Goal: Complete application form

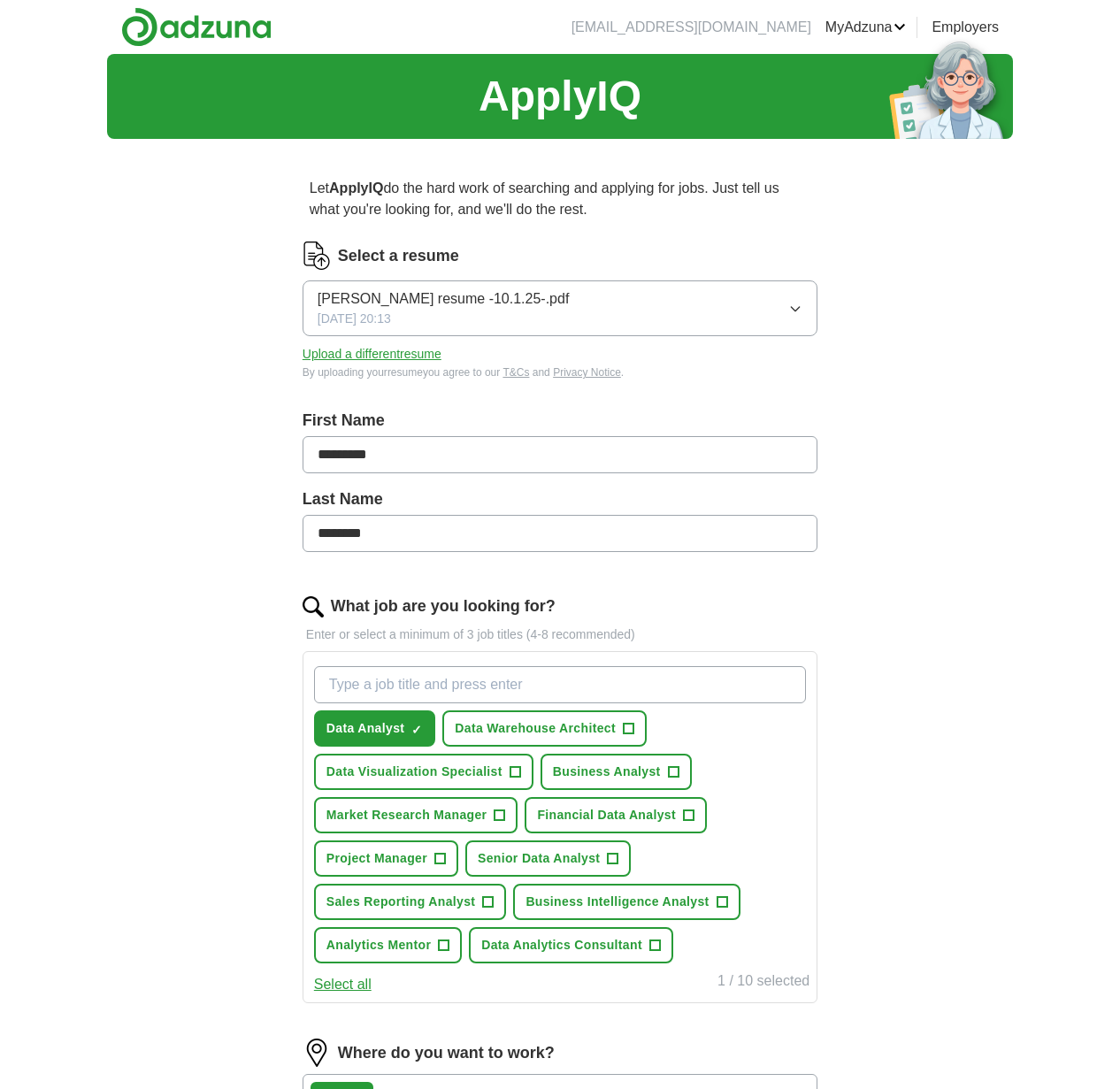
click at [511, 777] on span "+" at bounding box center [514, 772] width 10 height 14
click at [668, 769] on span "+" at bounding box center [673, 772] width 10 height 14
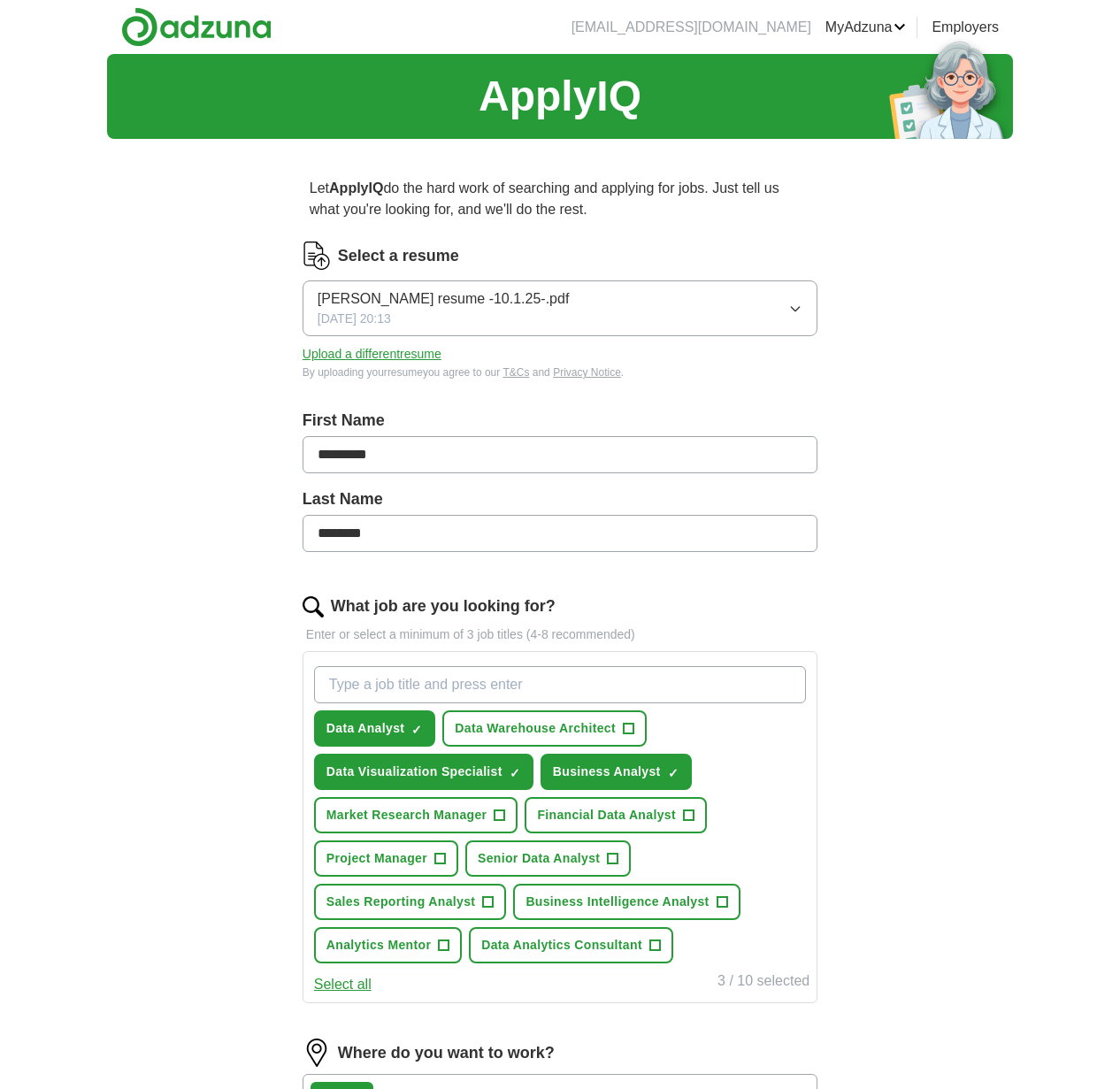
click at [505, 819] on span "+" at bounding box center [499, 815] width 10 height 14
click at [452, 856] on button "Project Manager +" at bounding box center [386, 858] width 145 height 36
click at [611, 855] on span "+" at bounding box center [612, 858] width 10 height 14
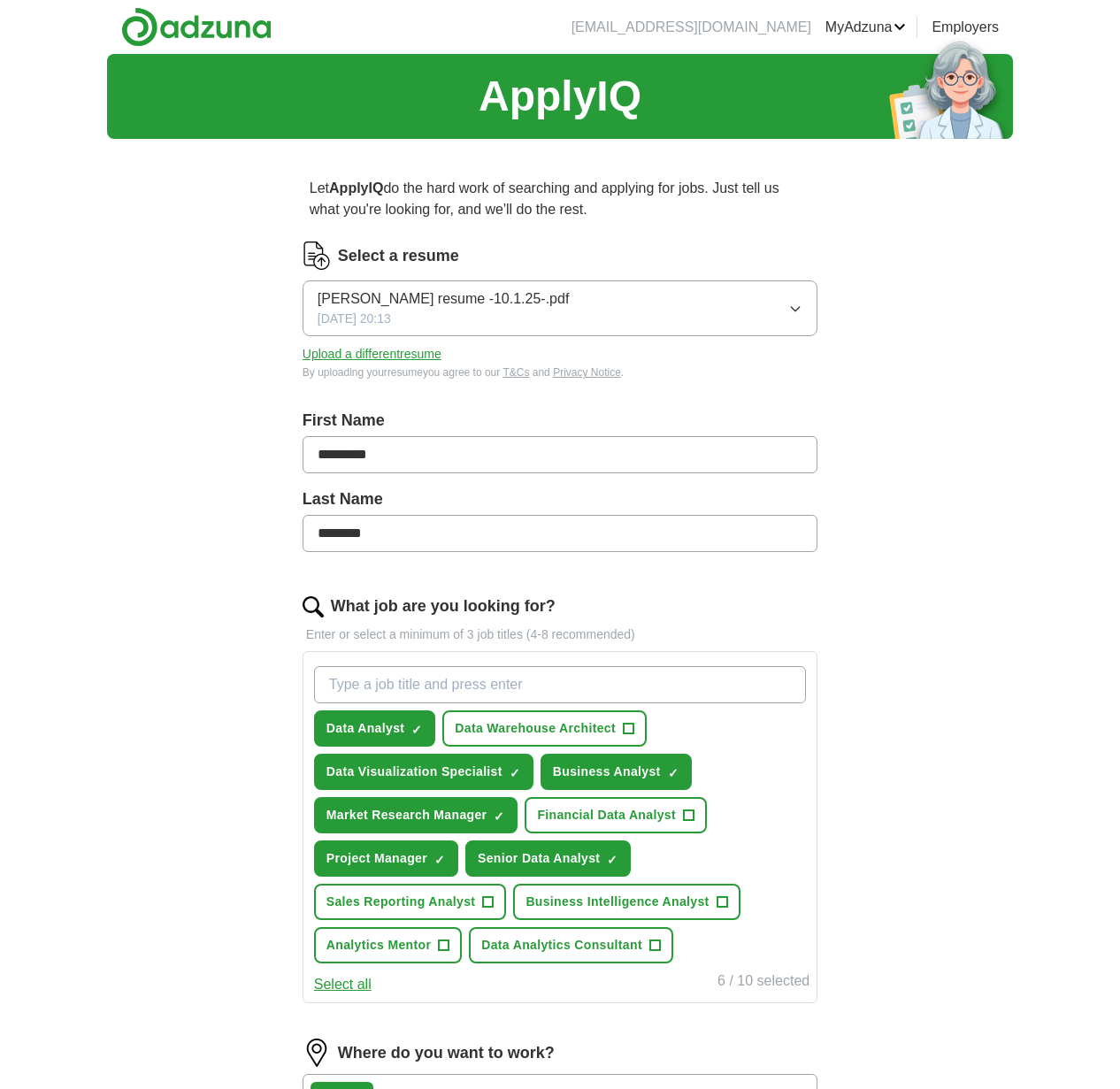
click at [491, 906] on span "+" at bounding box center [487, 902] width 10 height 14
click at [720, 905] on span "+" at bounding box center [721, 902] width 10 height 14
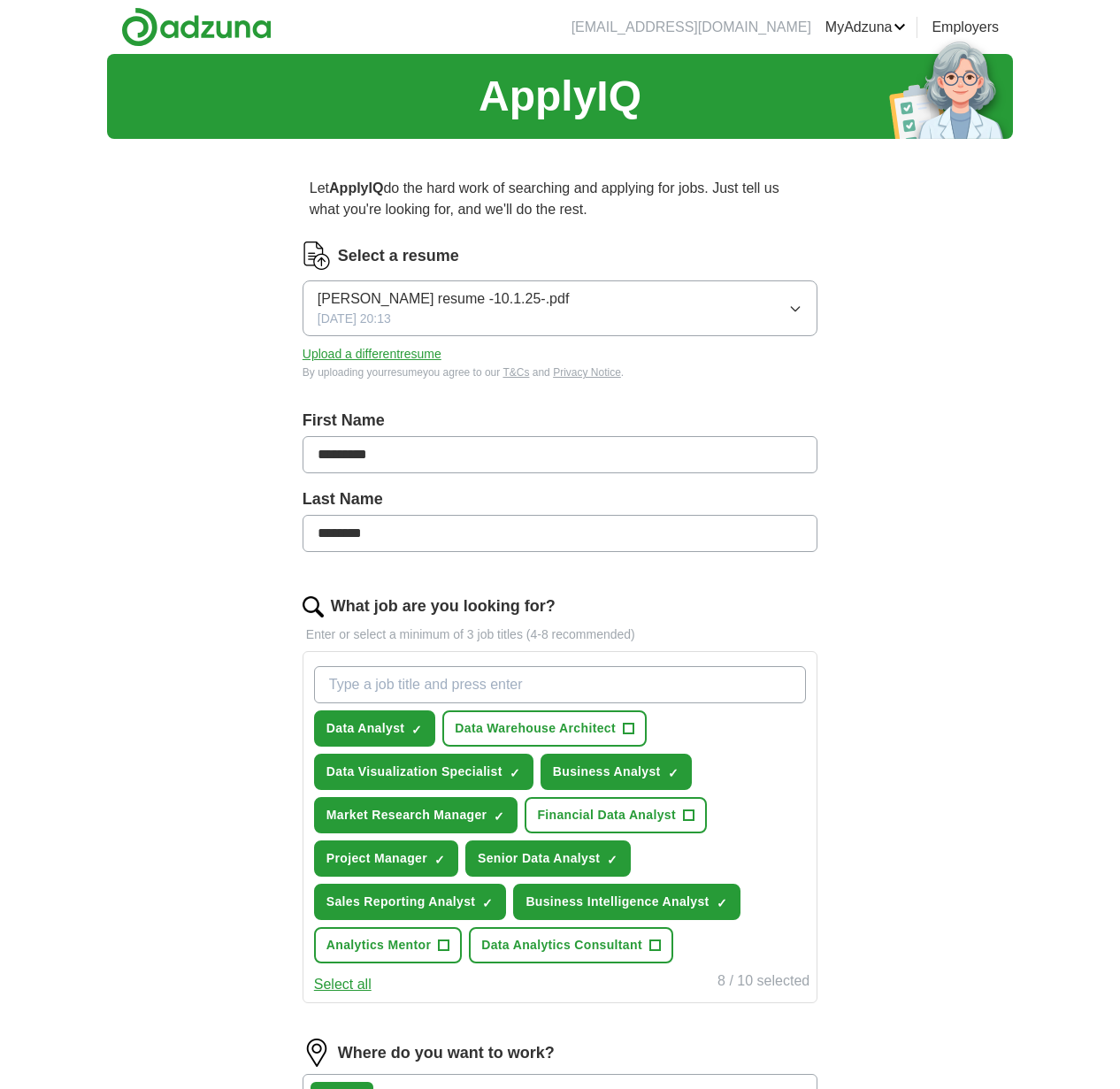
click at [360, 992] on button "Select all" at bounding box center [343, 984] width 57 height 21
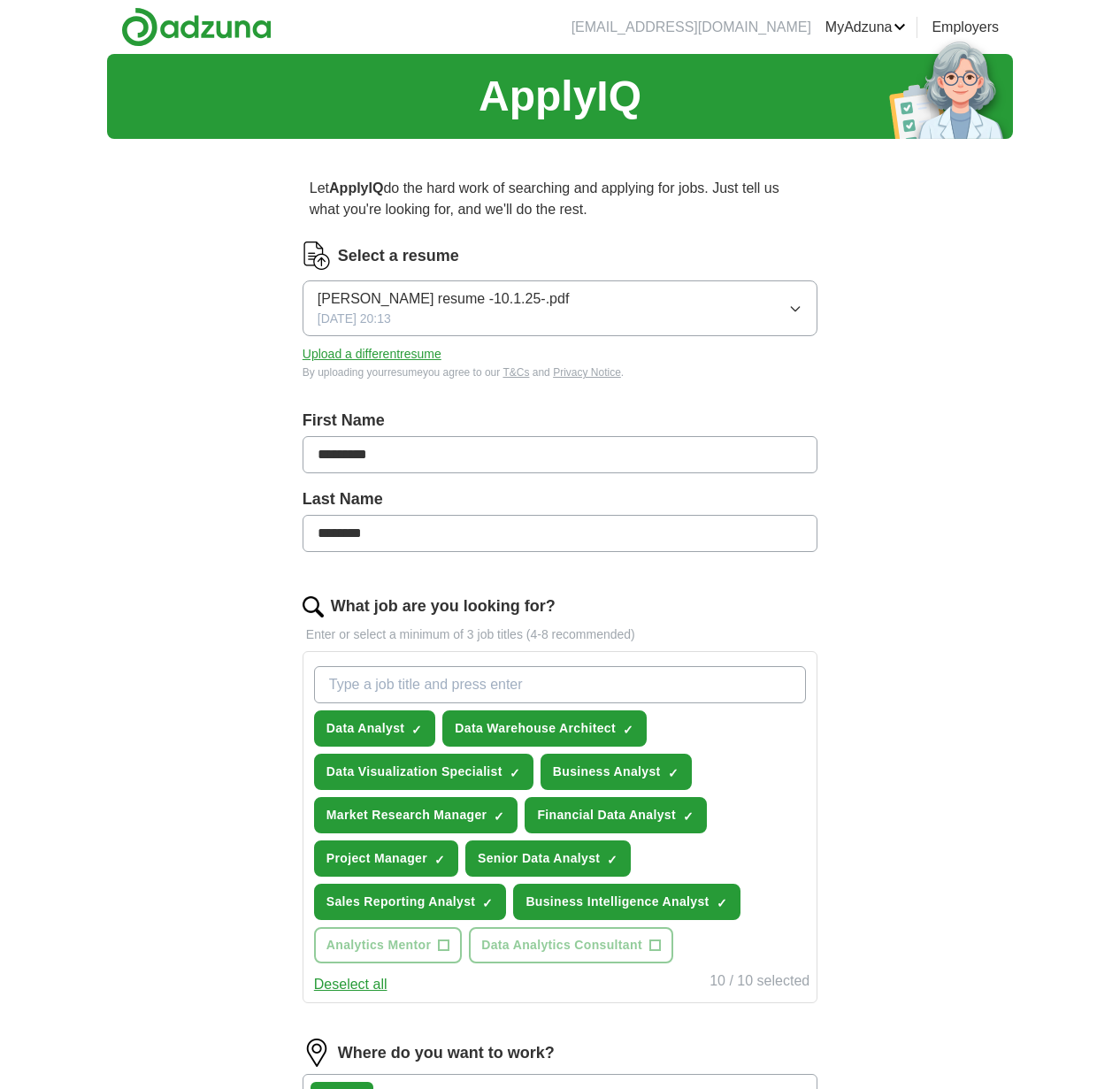
click at [362, 988] on button "Deselect all" at bounding box center [350, 984] width 73 height 21
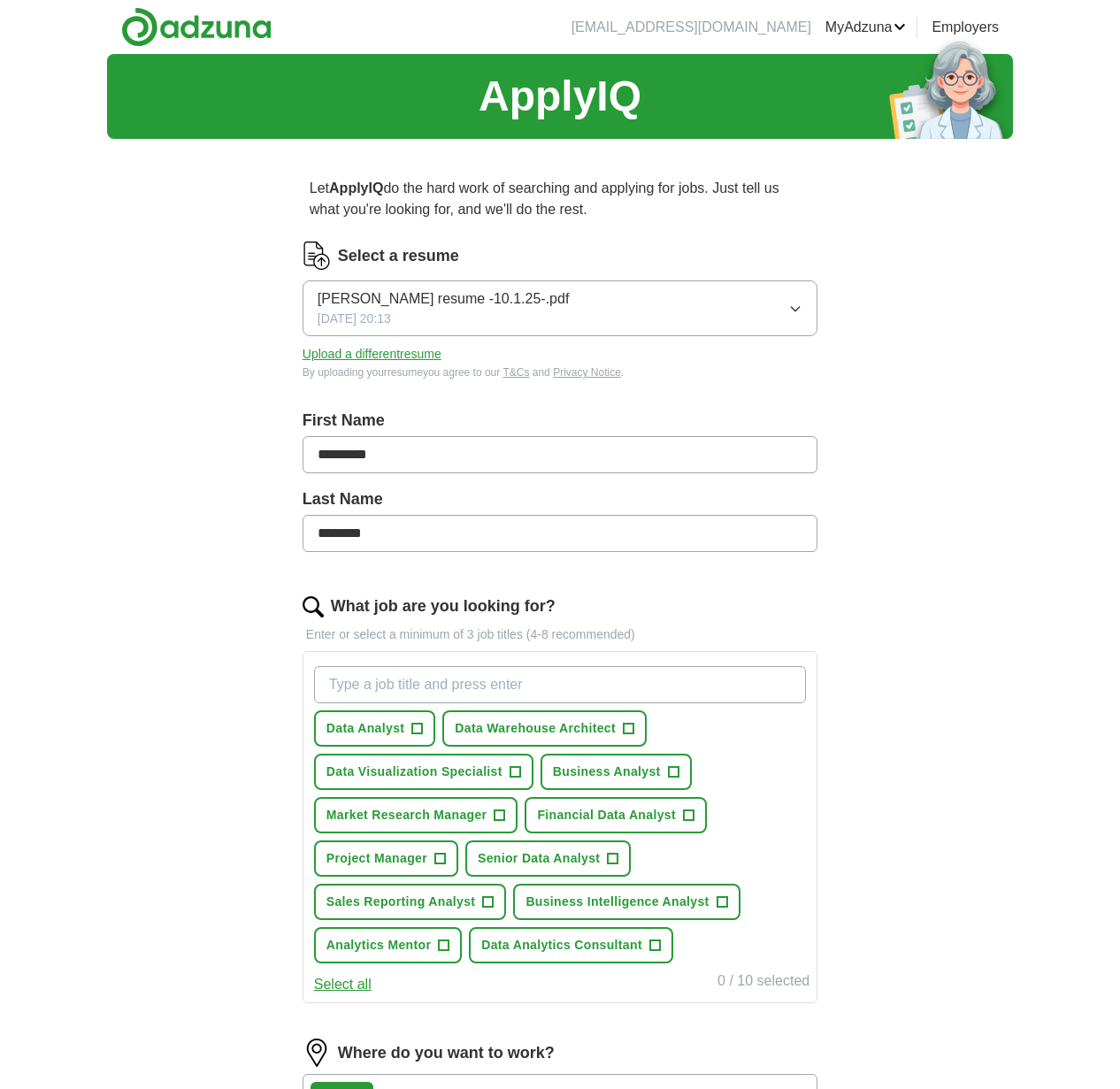
click at [413, 727] on span "+" at bounding box center [417, 728] width 10 height 14
click at [672, 771] on span "+" at bounding box center [673, 772] width 10 height 14
click at [513, 777] on span "+" at bounding box center [514, 772] width 10 height 14
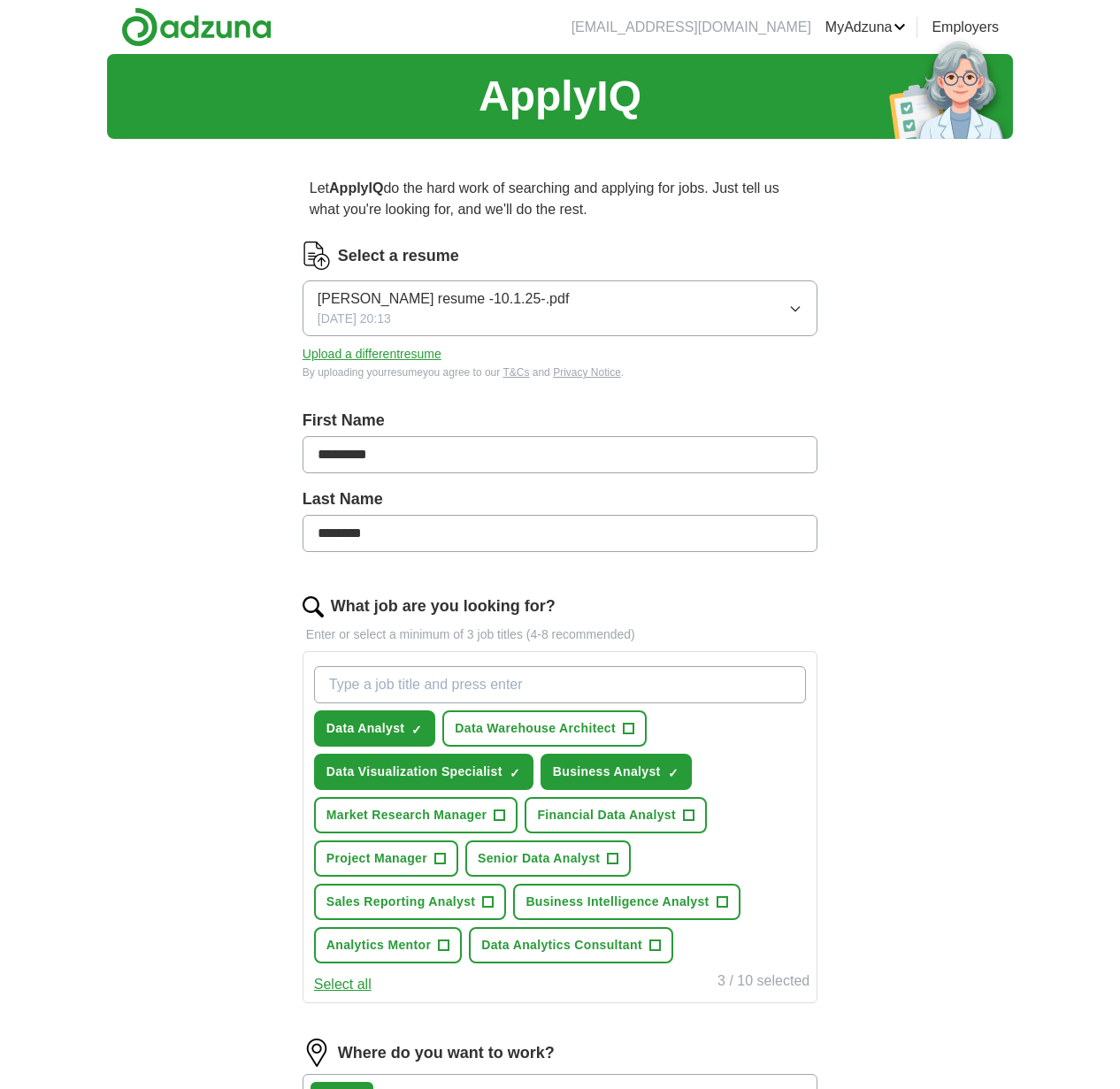
click at [512, 813] on button "Market Research Manager +" at bounding box center [416, 815] width 205 height 36
click at [618, 859] on span "+" at bounding box center [612, 858] width 11 height 11
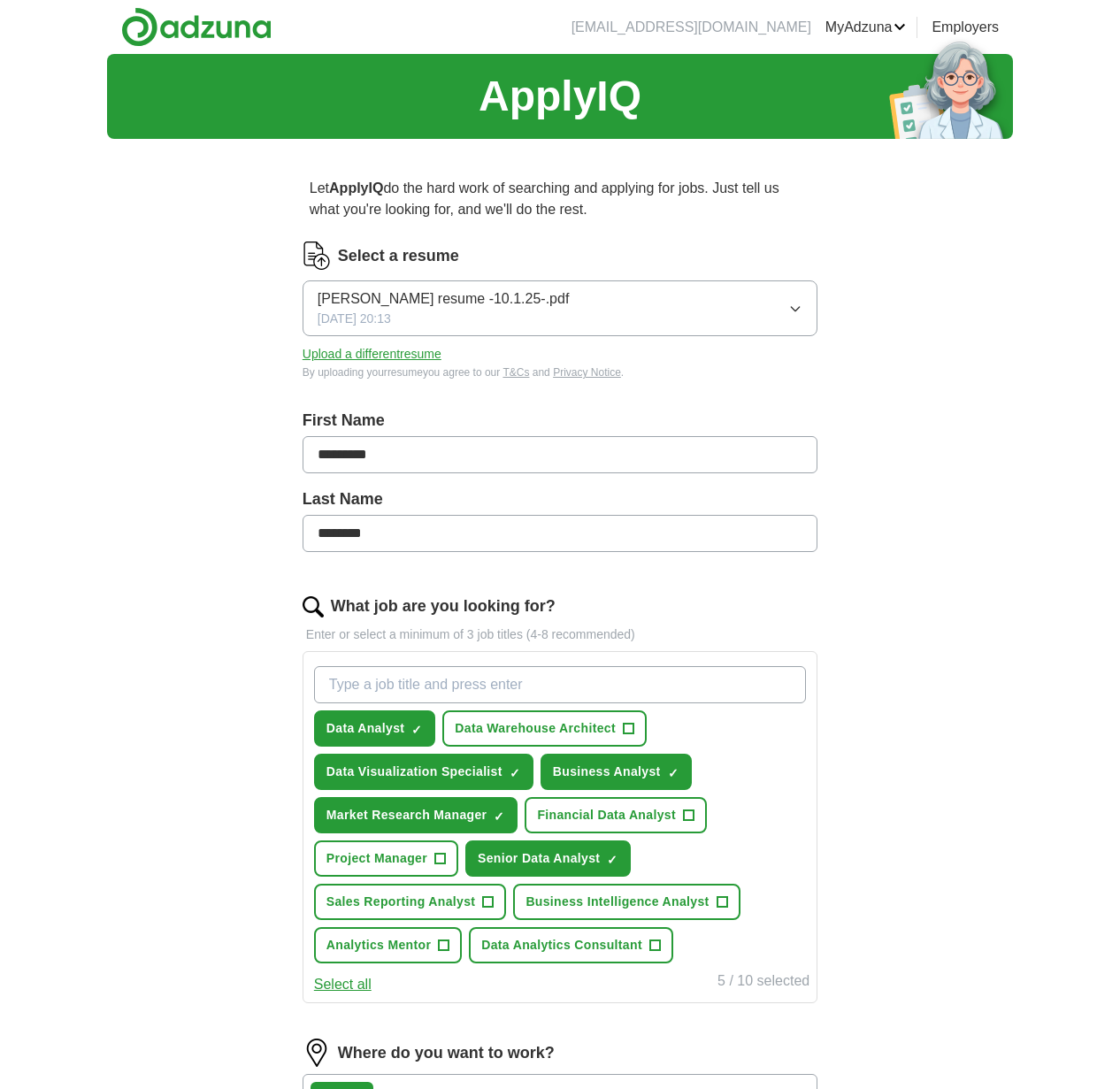
click at [686, 815] on span "+" at bounding box center [687, 815] width 10 height 14
click at [479, 906] on button "Sales Reporting Analyst +" at bounding box center [410, 902] width 193 height 36
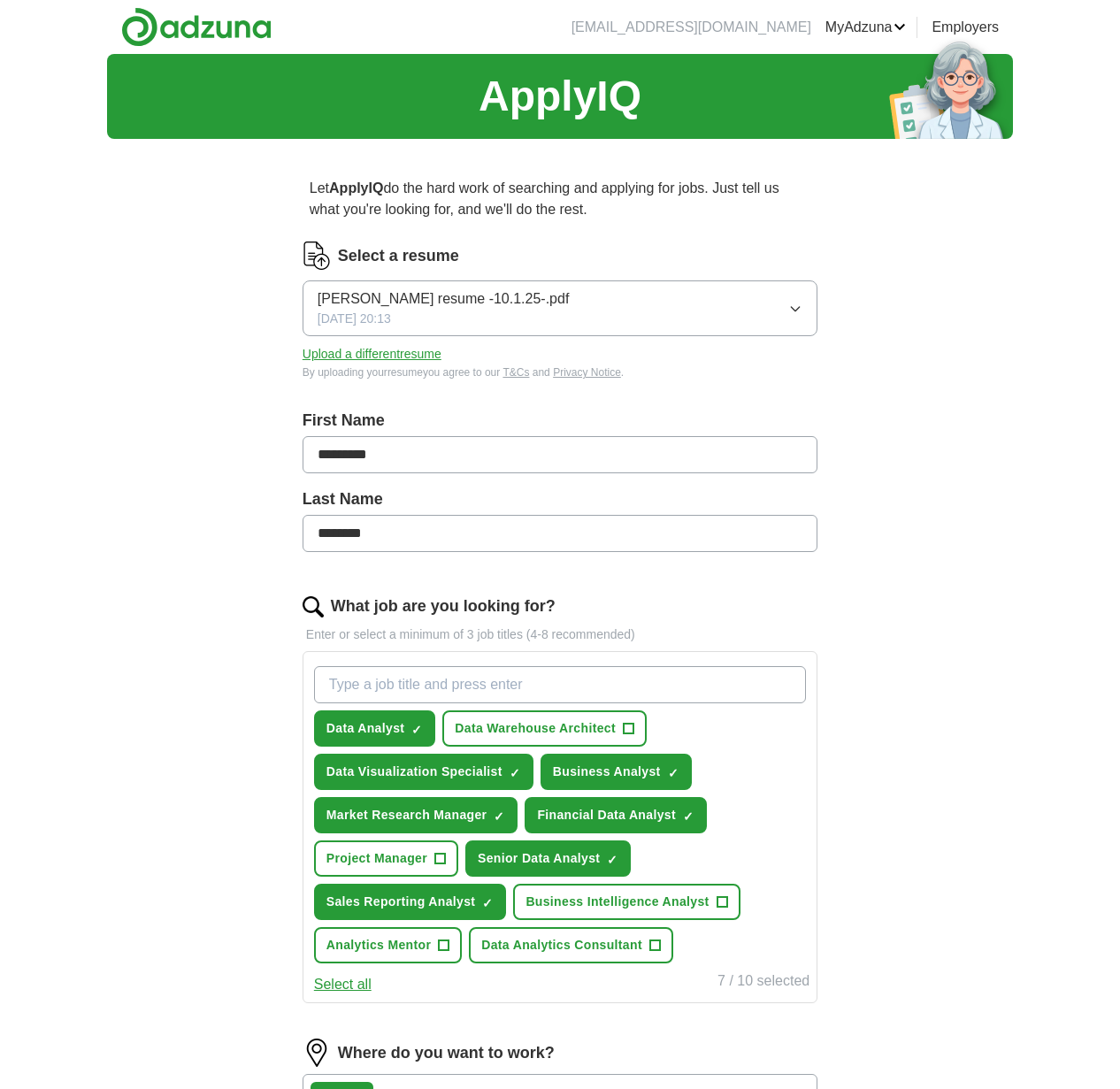
click at [711, 902] on button "Business Intelligence Analyst +" at bounding box center [626, 902] width 226 height 36
type input "m"
type input "Market Research Analyst"
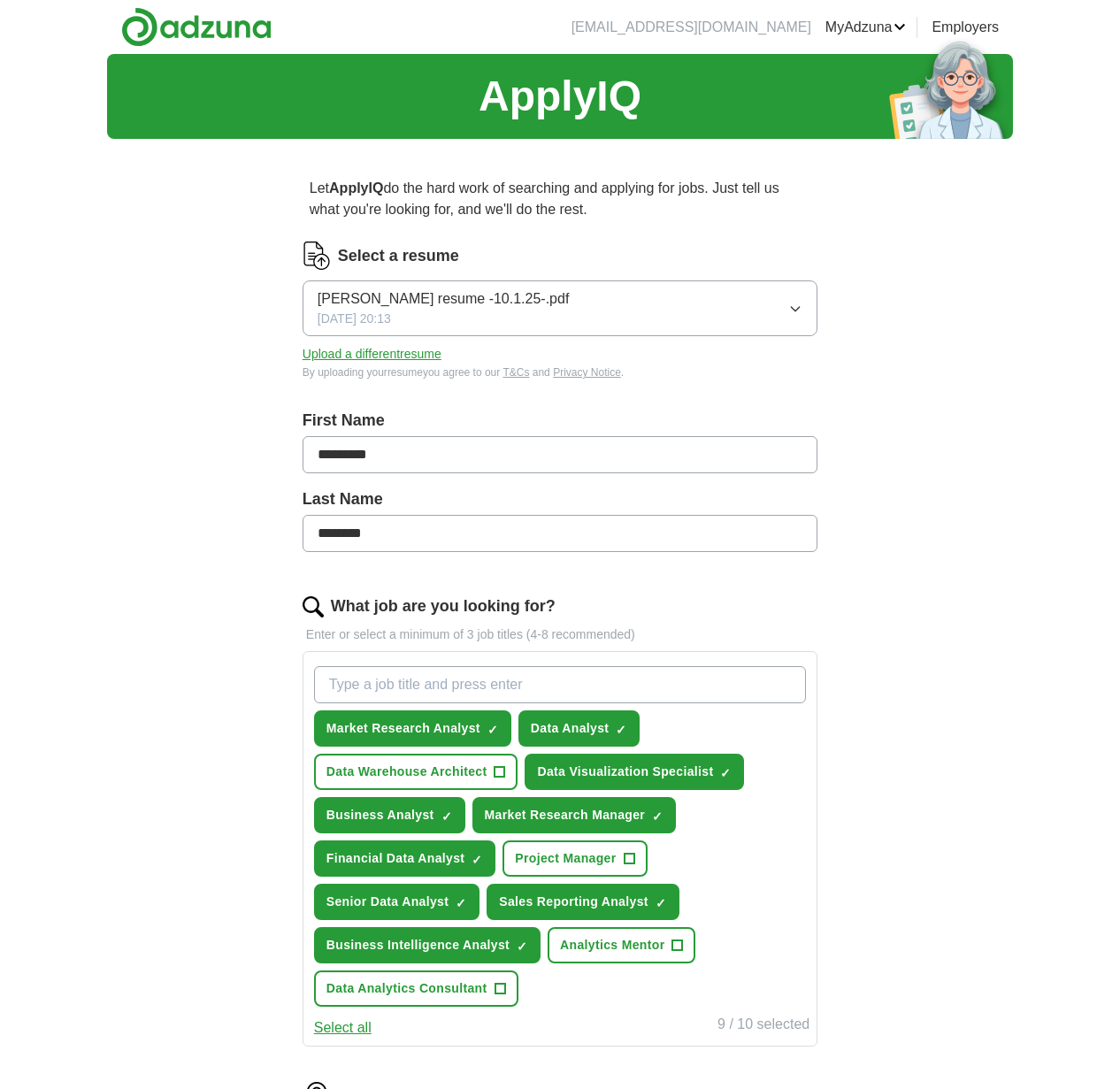
click at [626, 858] on span "+" at bounding box center [628, 858] width 10 height 14
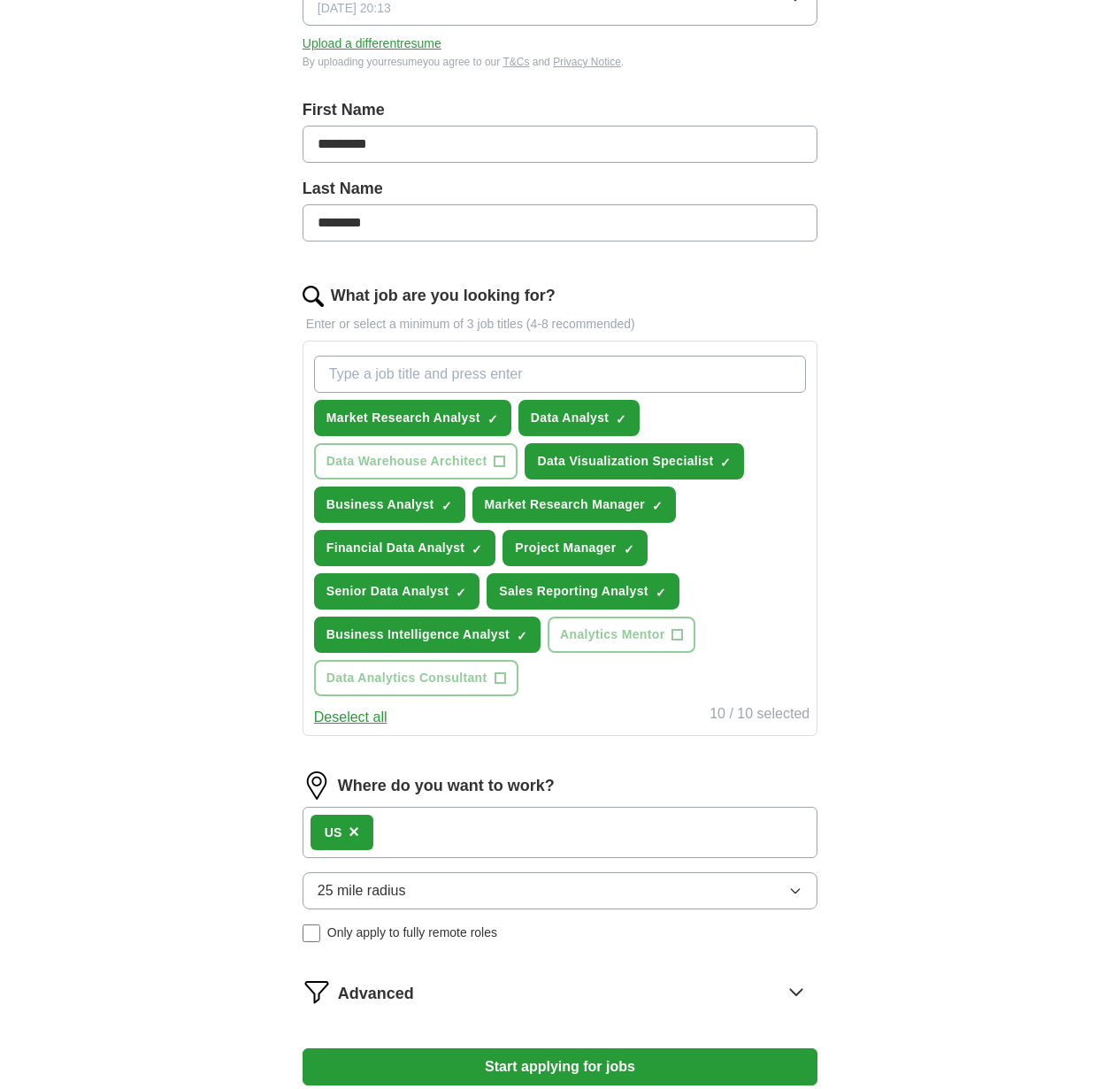
scroll to position [341, 0]
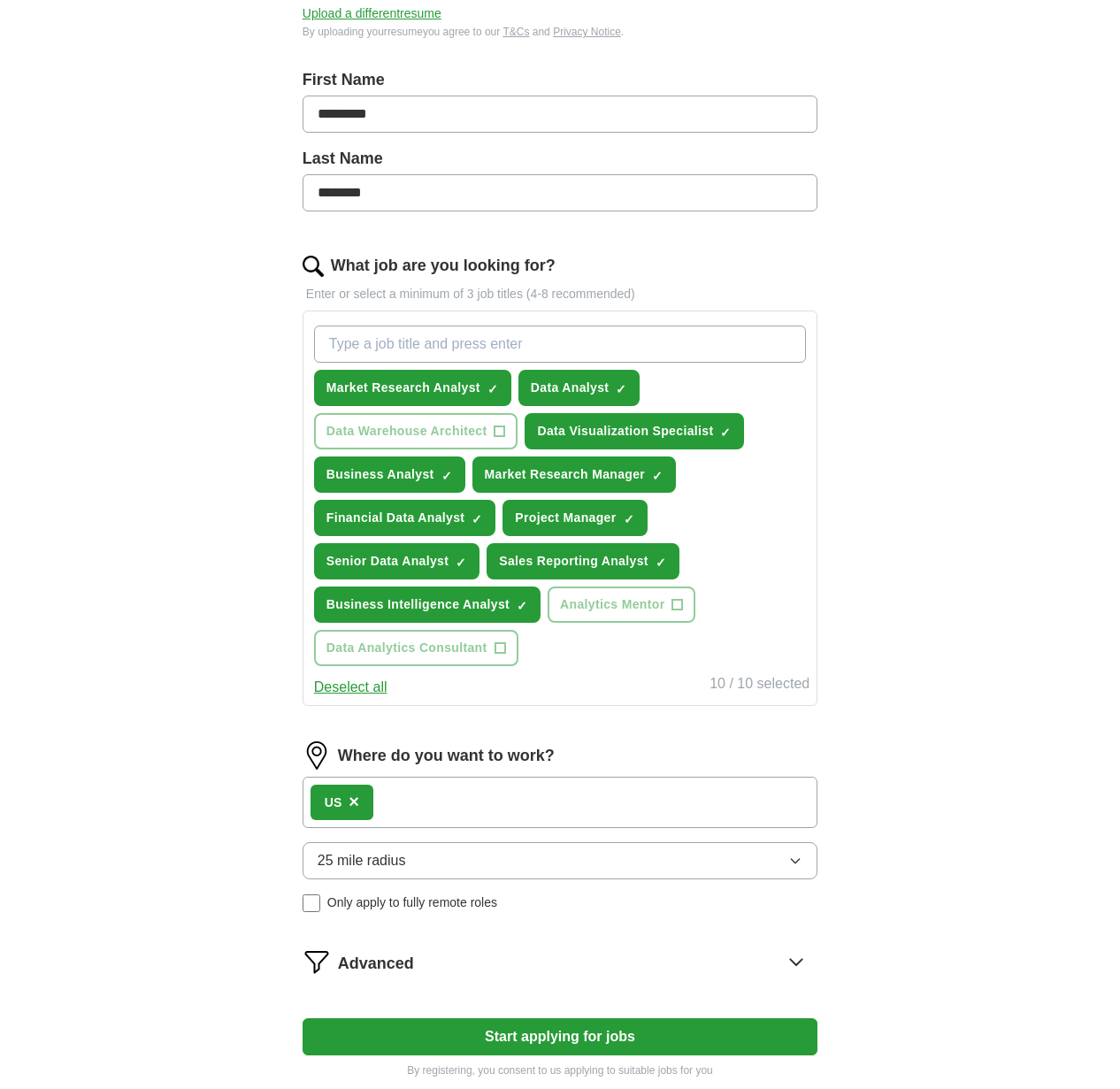
click at [358, 805] on span "×" at bounding box center [353, 801] width 10 height 19
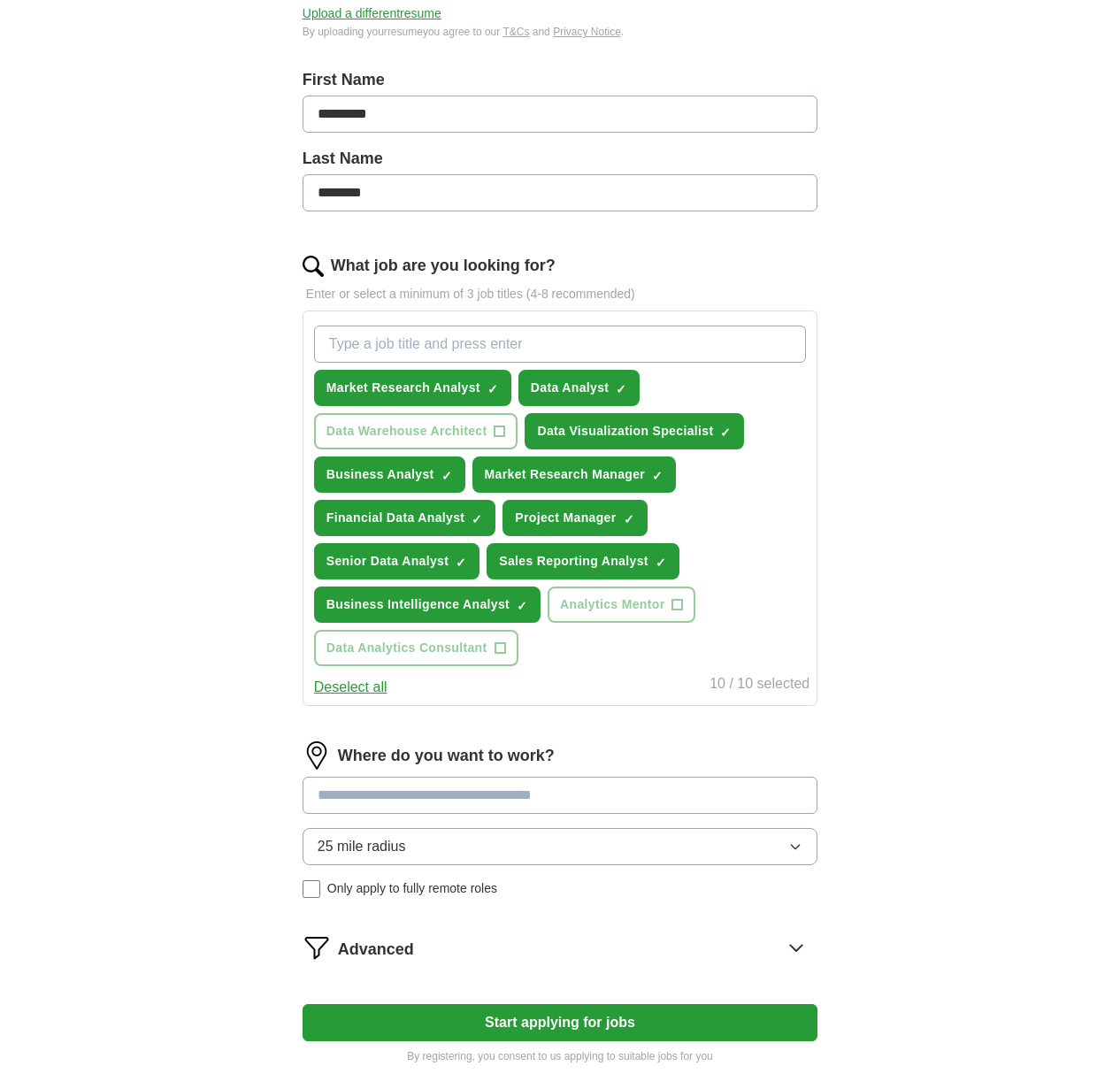
click at [363, 798] on input at bounding box center [560, 795] width 515 height 37
type input "*****"
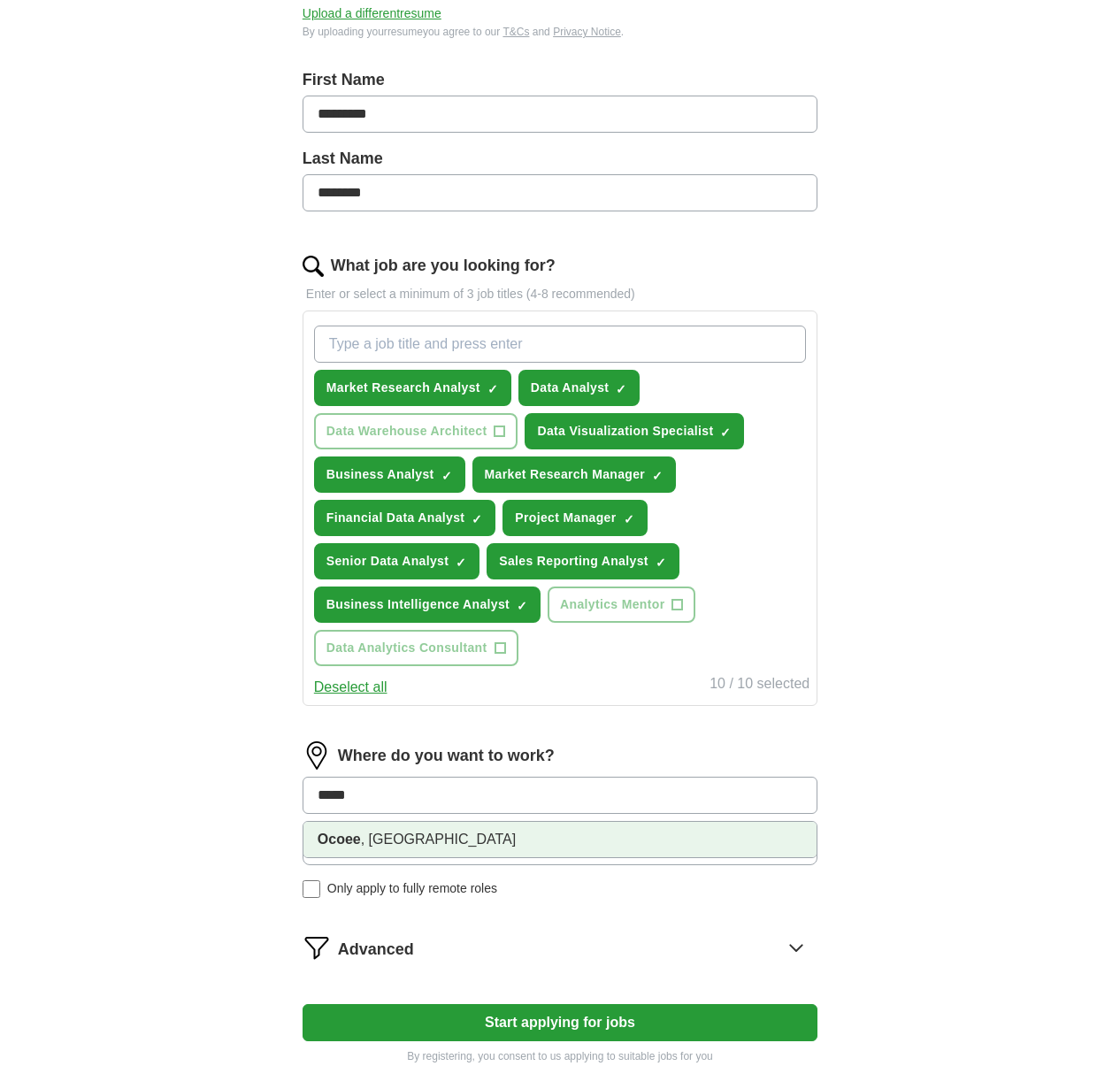
click at [379, 831] on li "Ocoee , [GEOGRAPHIC_DATA]" at bounding box center [560, 840] width 513 height 35
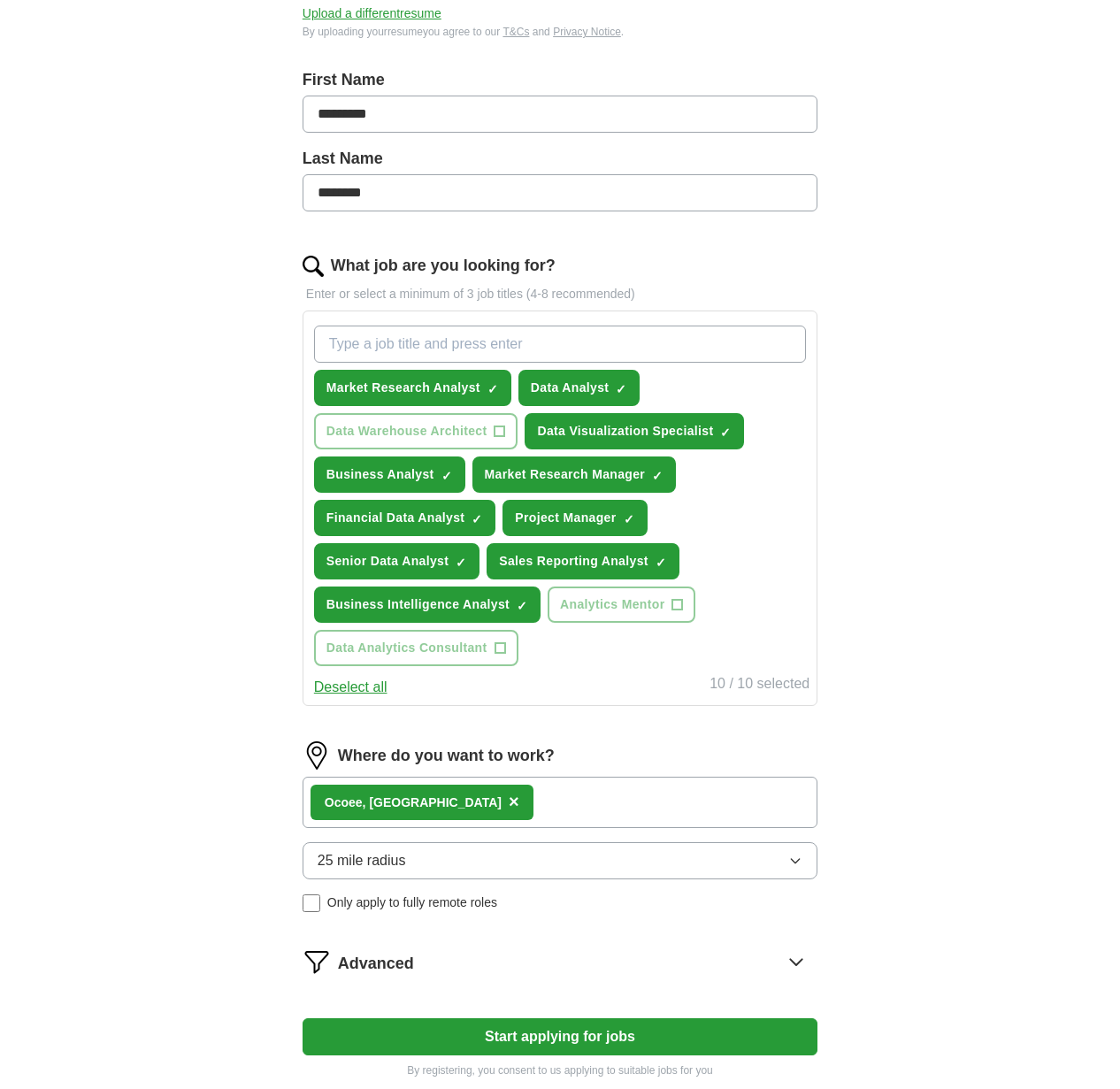
click at [381, 855] on span "25 mile radius" at bounding box center [361, 860] width 88 height 21
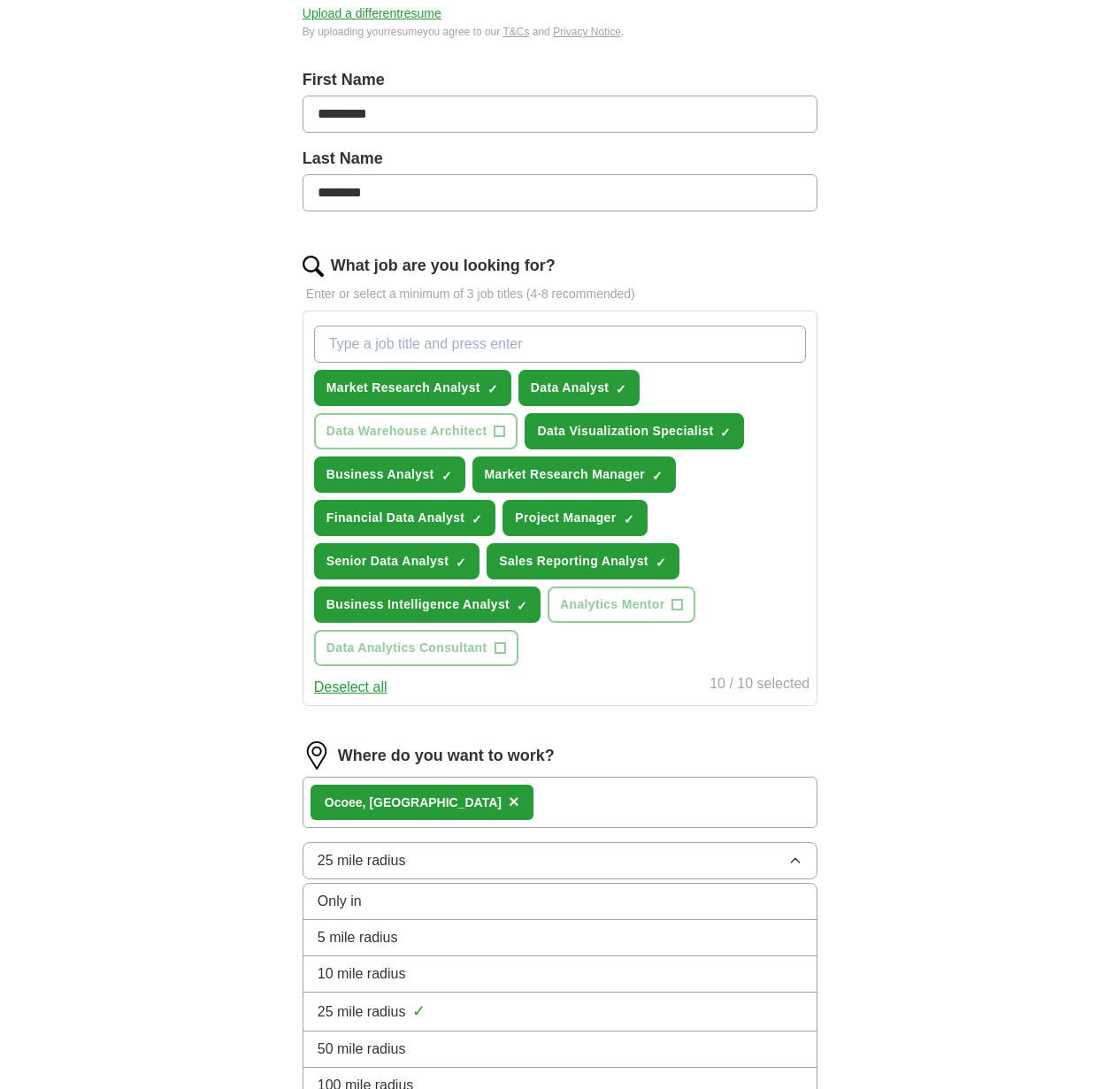
click at [401, 1053] on span "50 mile radius" at bounding box center [361, 1049] width 88 height 21
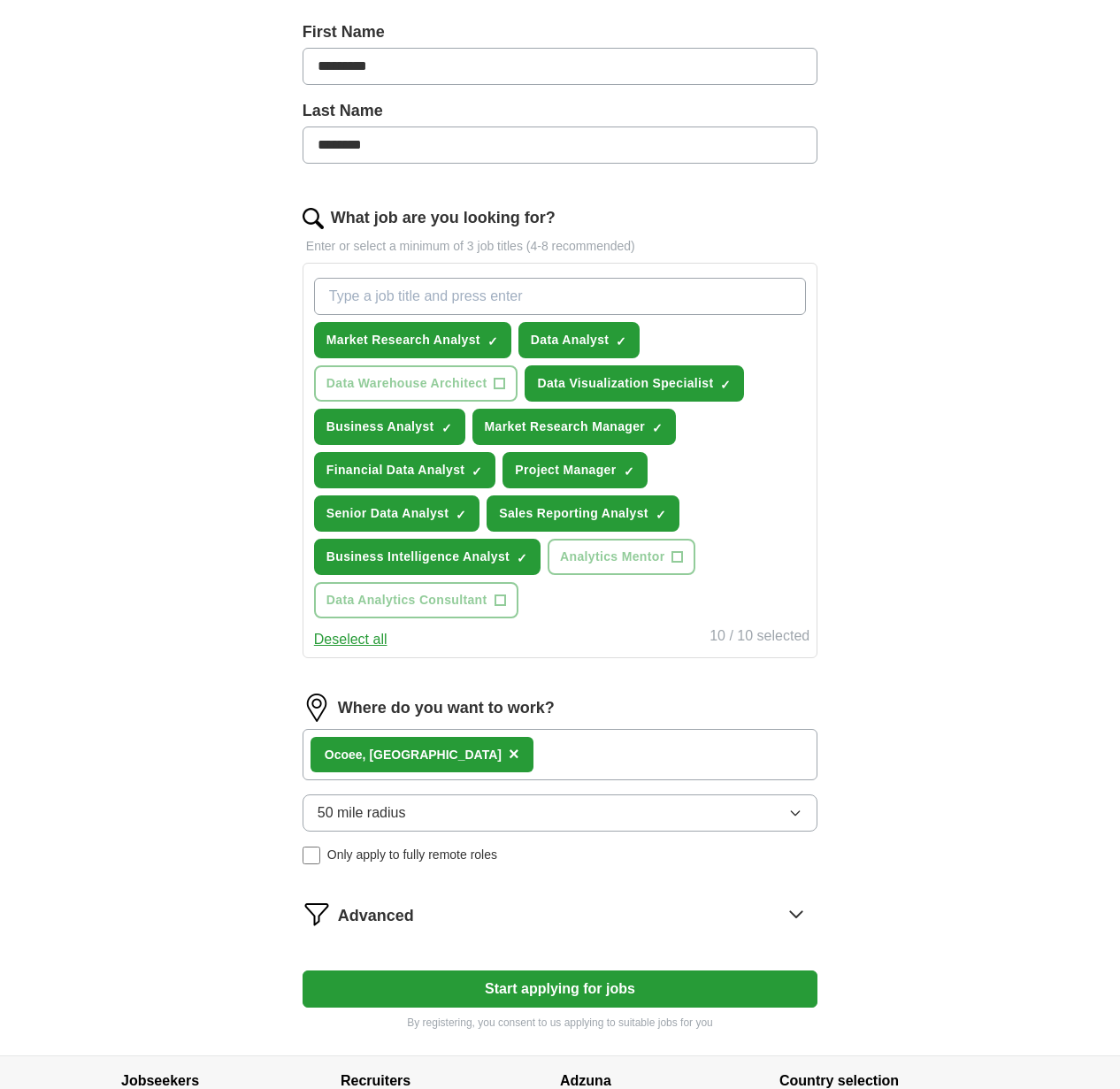
scroll to position [421, 0]
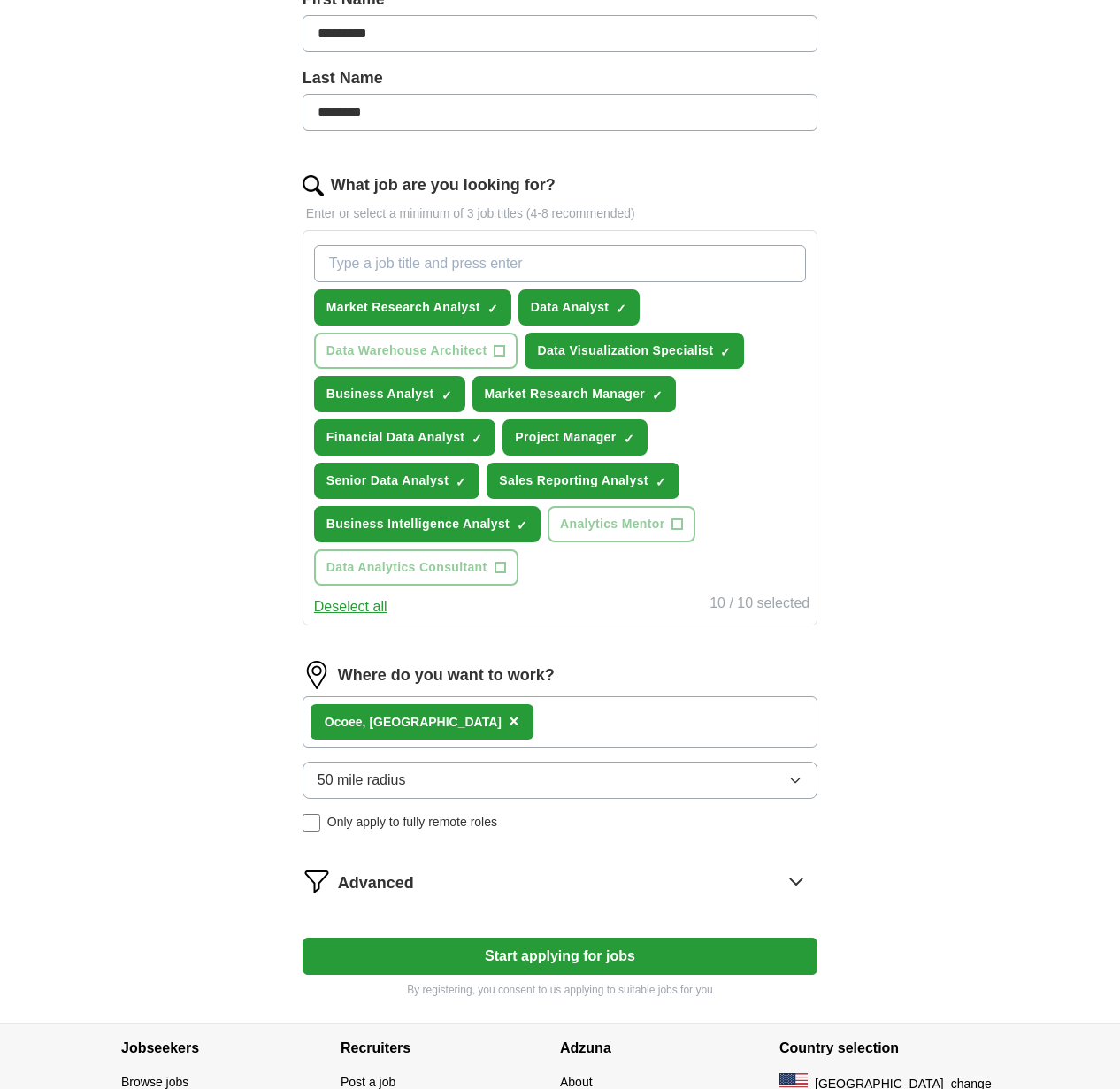
click at [356, 864] on form "Select a resume [PERSON_NAME] resume -10.1.25-.pdf [DATE] 20:13 Upload a differ…" at bounding box center [560, 409] width 515 height 1178
click at [365, 880] on span "Advanced" at bounding box center [376, 883] width 76 height 24
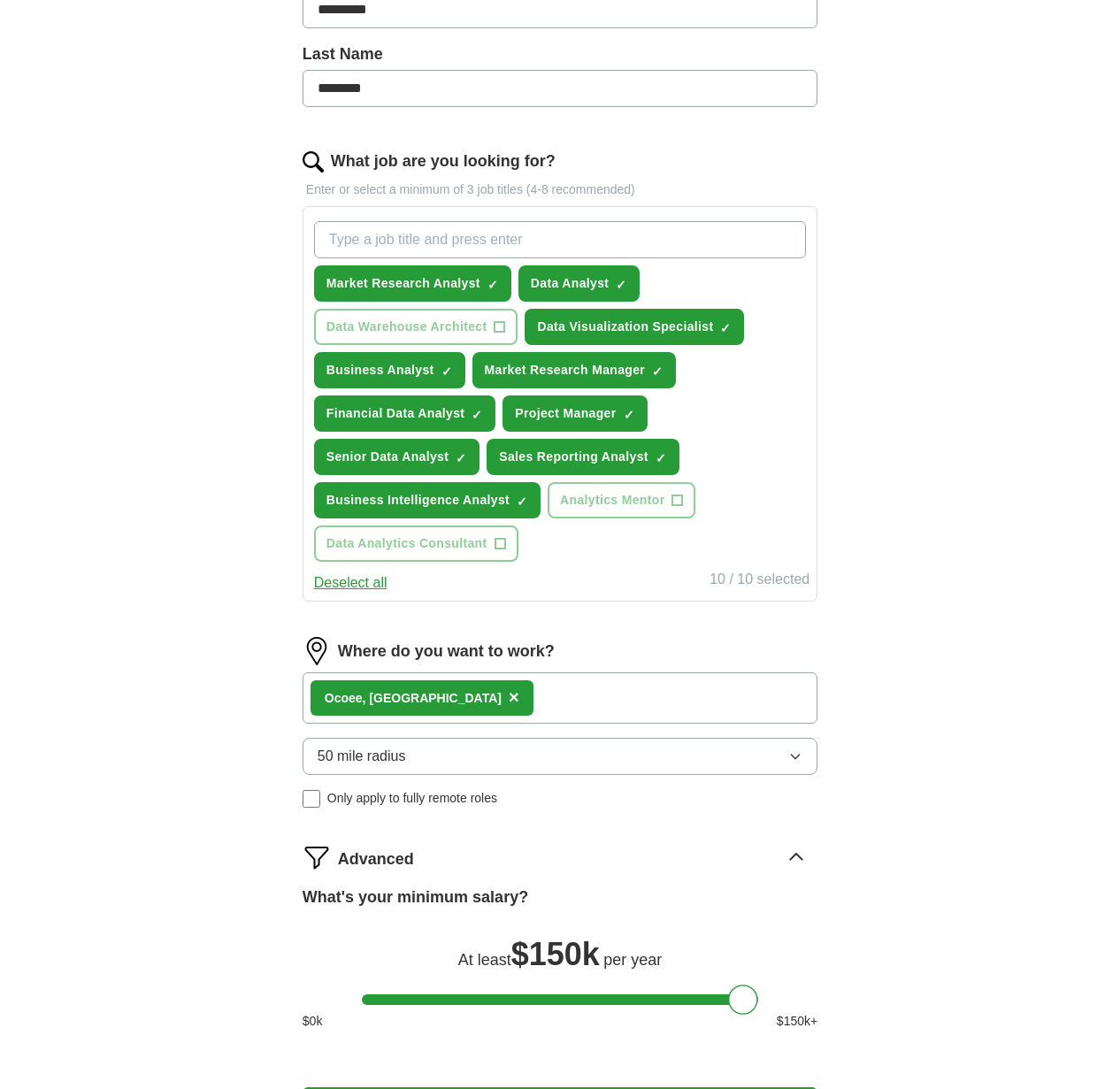
scroll to position [627, 0]
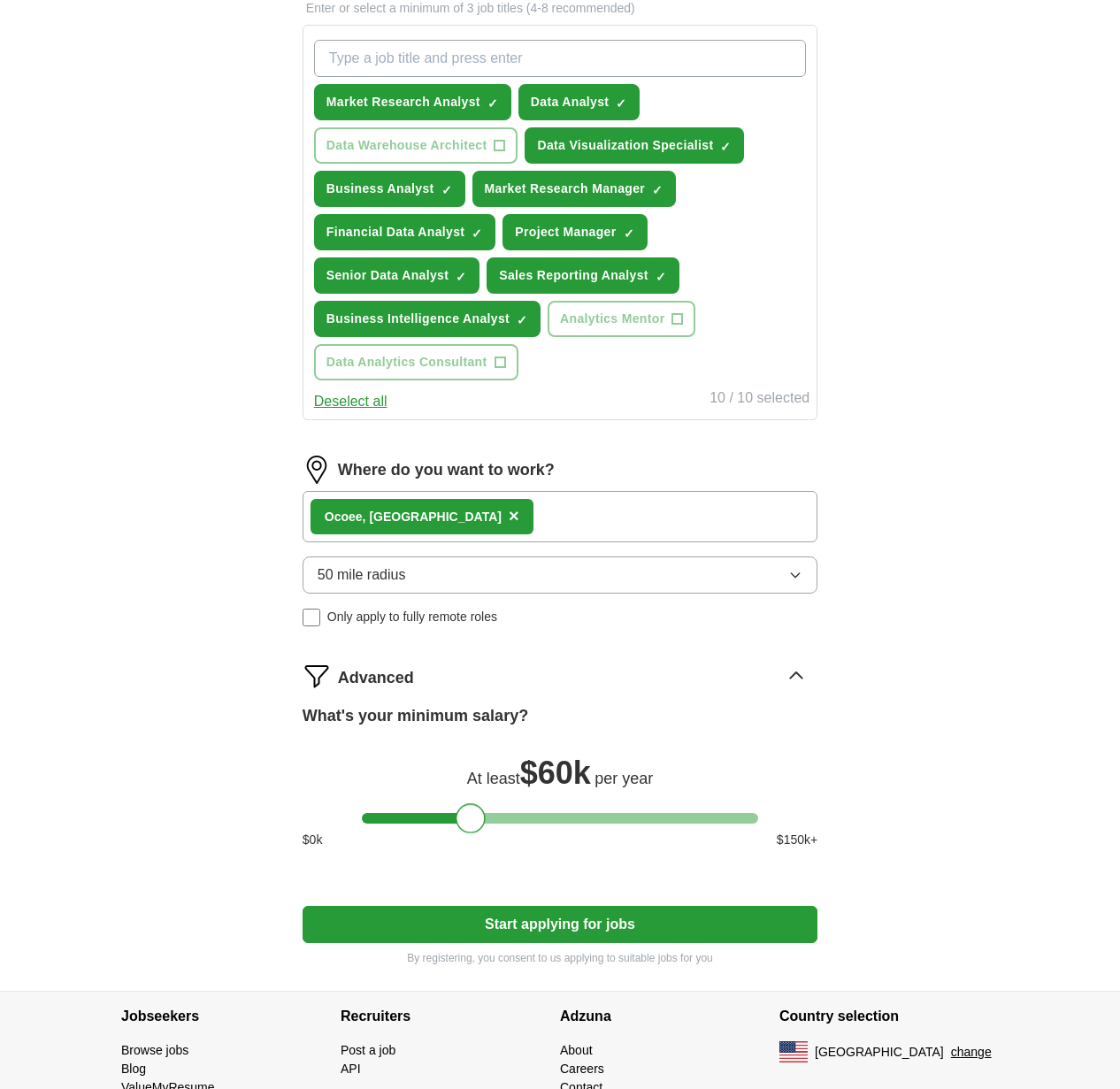
drag, startPoint x: 735, startPoint y: 817, endPoint x: 461, endPoint y: 811, distance: 274.1
click at [461, 811] on div at bounding box center [471, 818] width 30 height 30
click at [564, 919] on button "Start applying for jobs" at bounding box center [560, 925] width 515 height 37
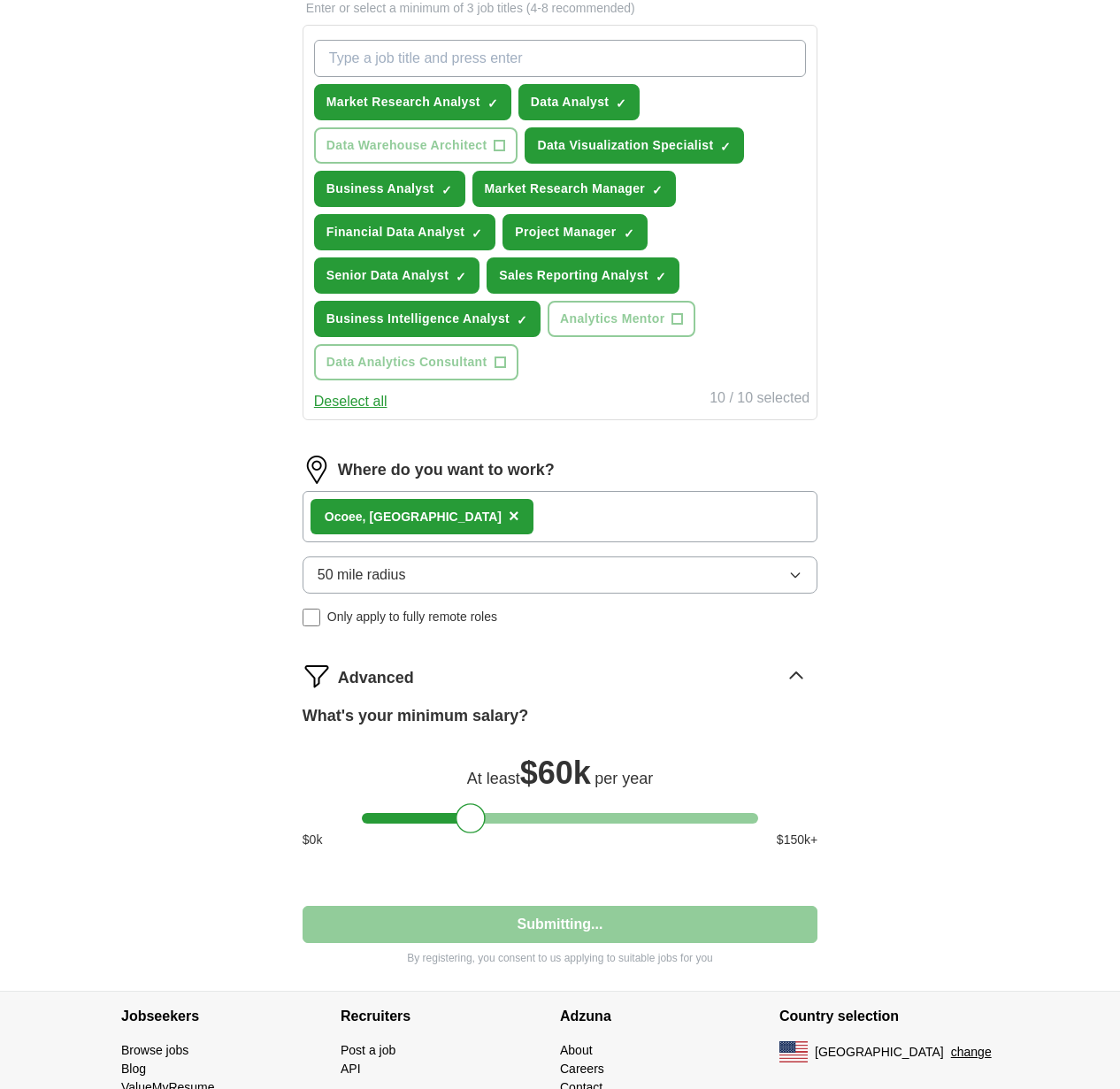
scroll to position [126, 0]
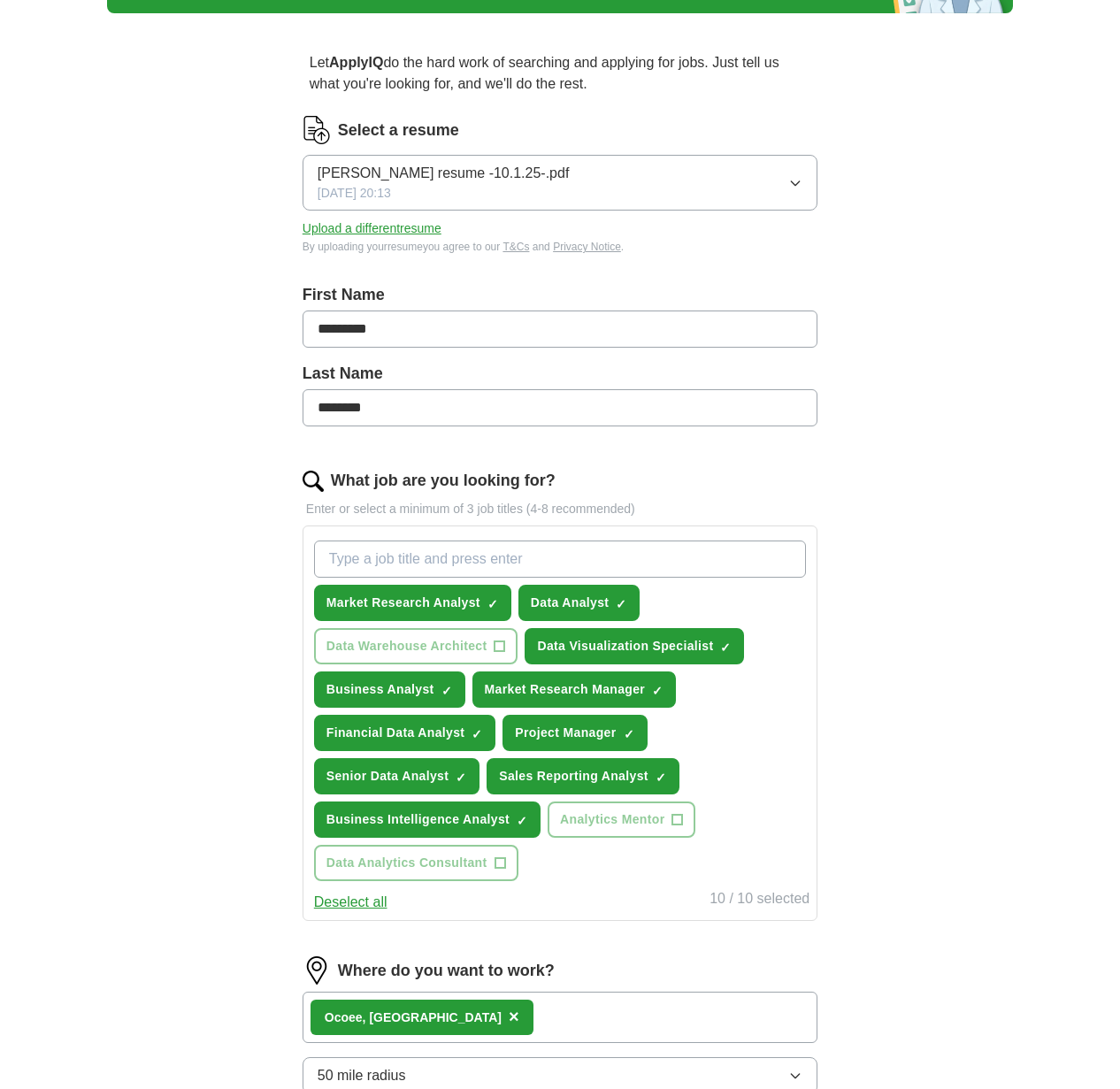
select select "**"
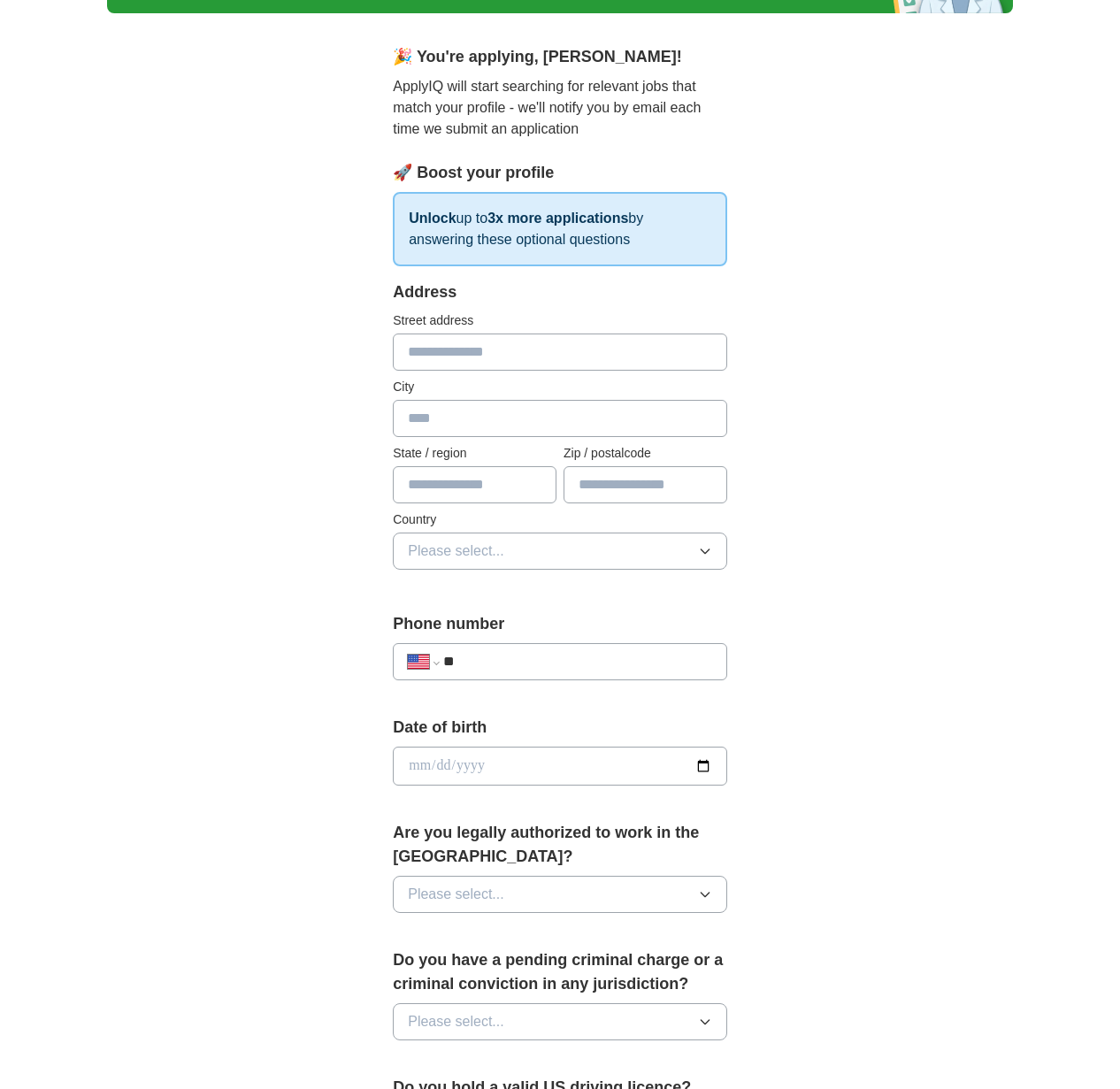
scroll to position [0, 0]
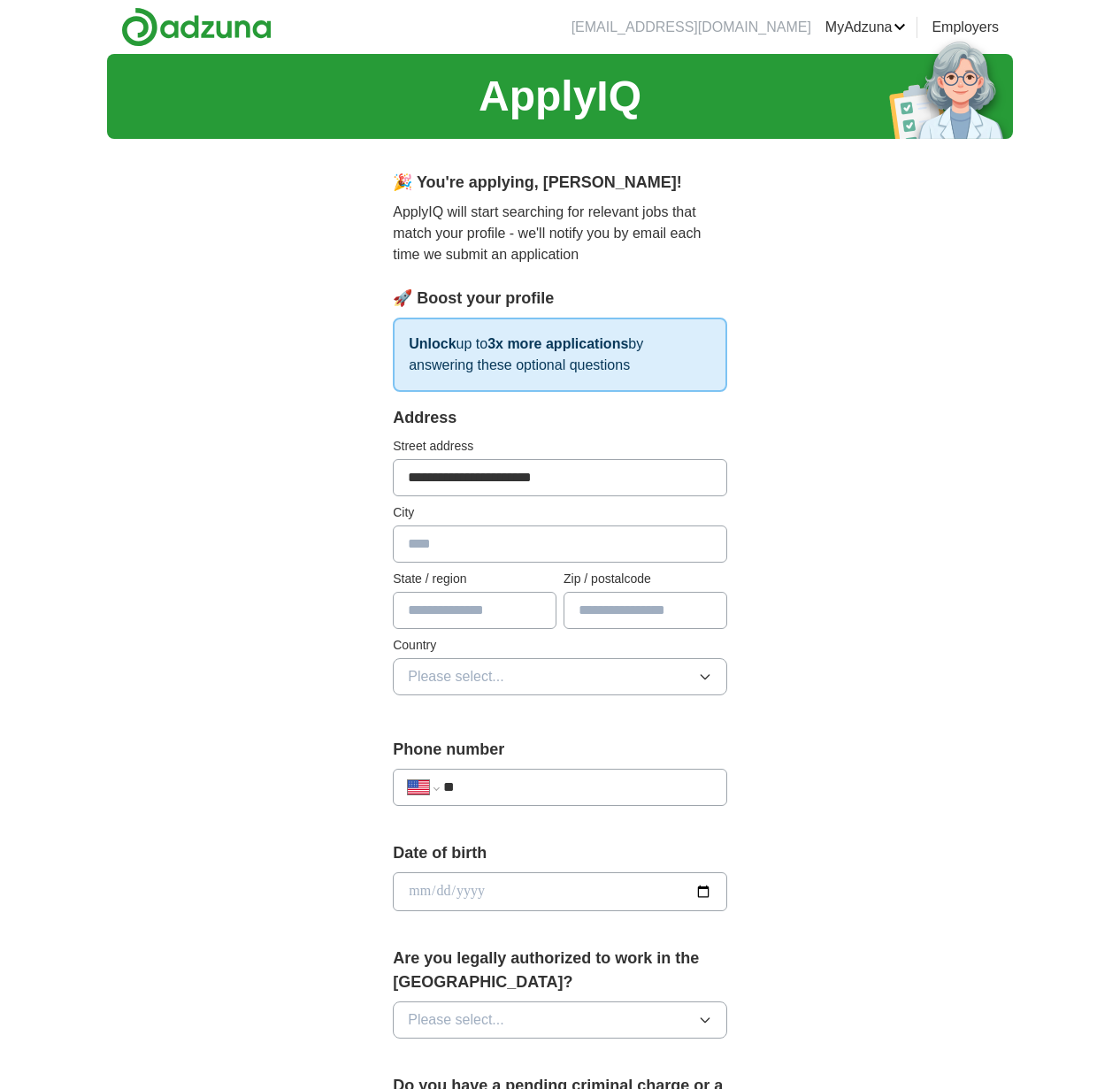
type input "**********"
type input "*****"
type input "**"
type input "*****"
click at [516, 677] on button "Please select..." at bounding box center [560, 677] width 334 height 37
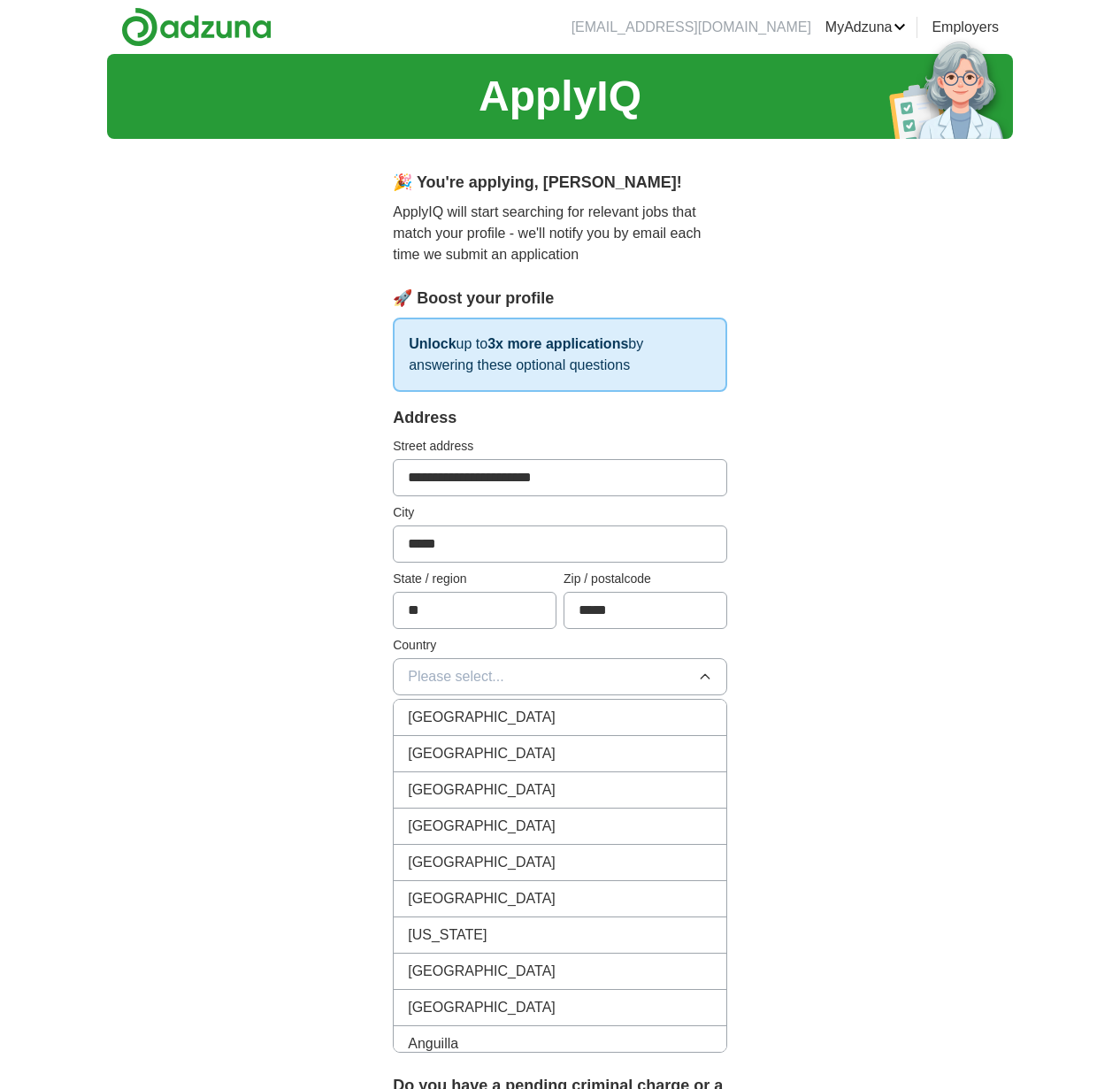
click at [500, 746] on div "[GEOGRAPHIC_DATA]" at bounding box center [560, 753] width 304 height 21
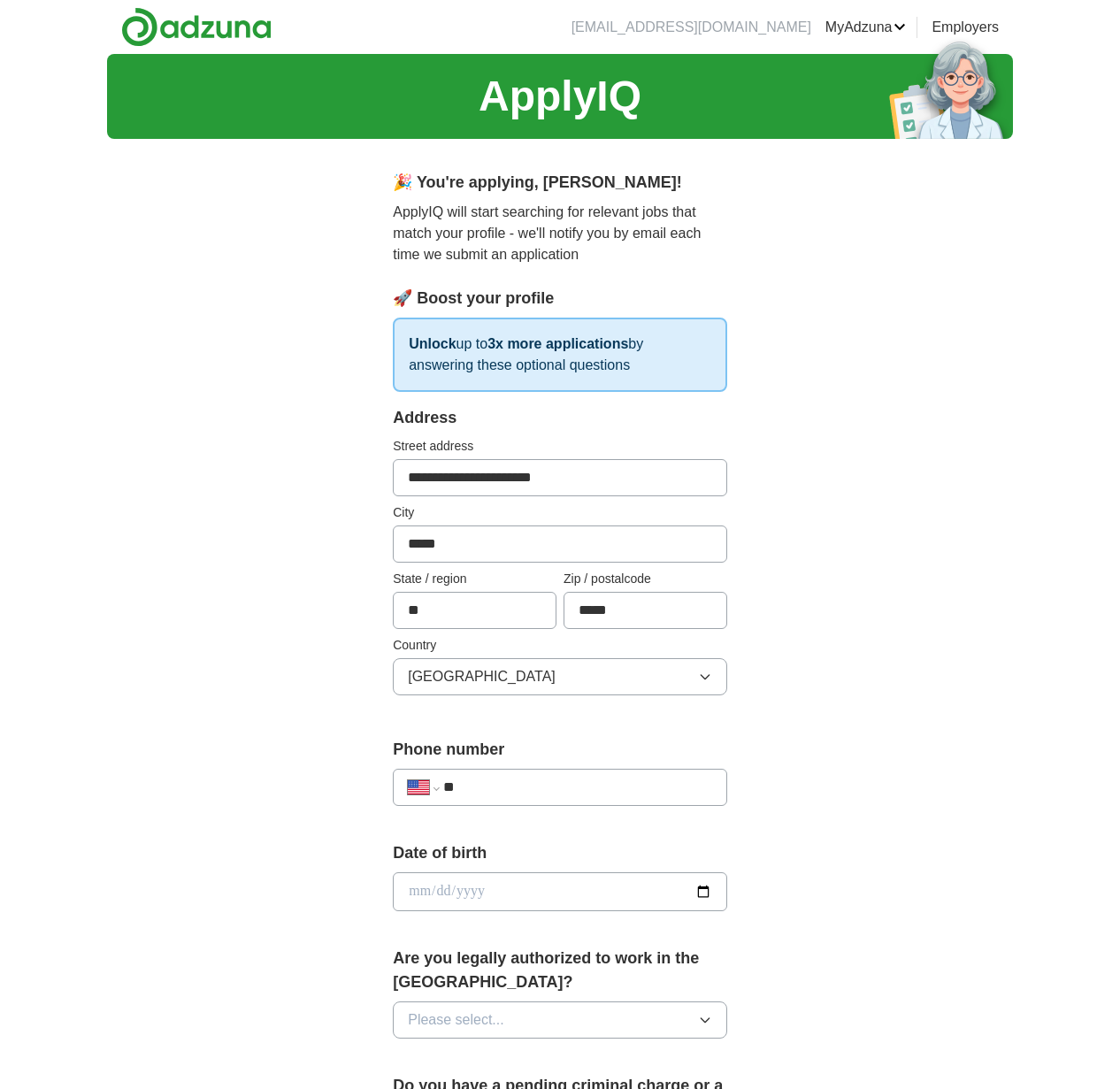
click at [521, 775] on div "**********" at bounding box center [560, 788] width 334 height 37
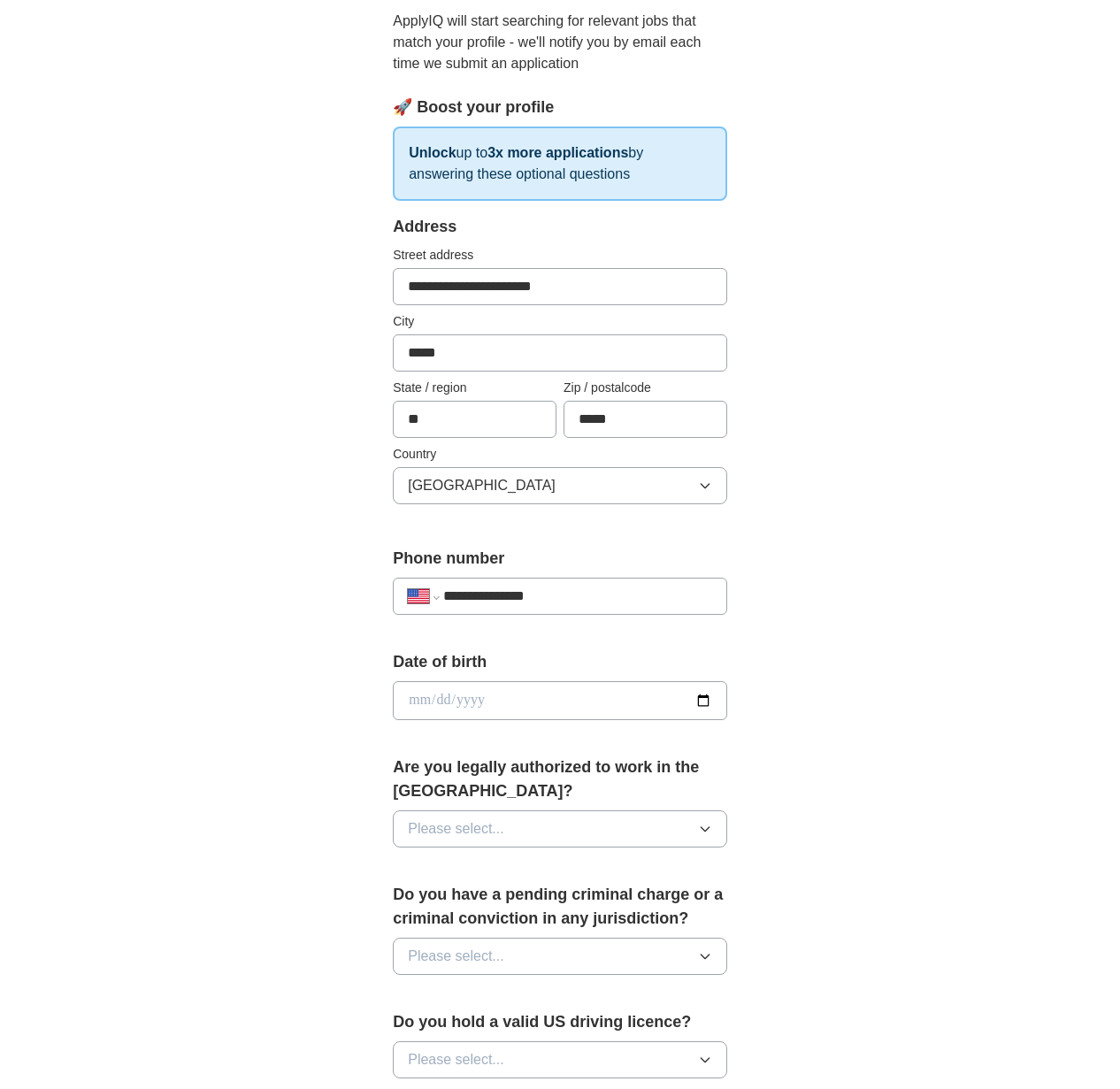
scroll to position [273, 0]
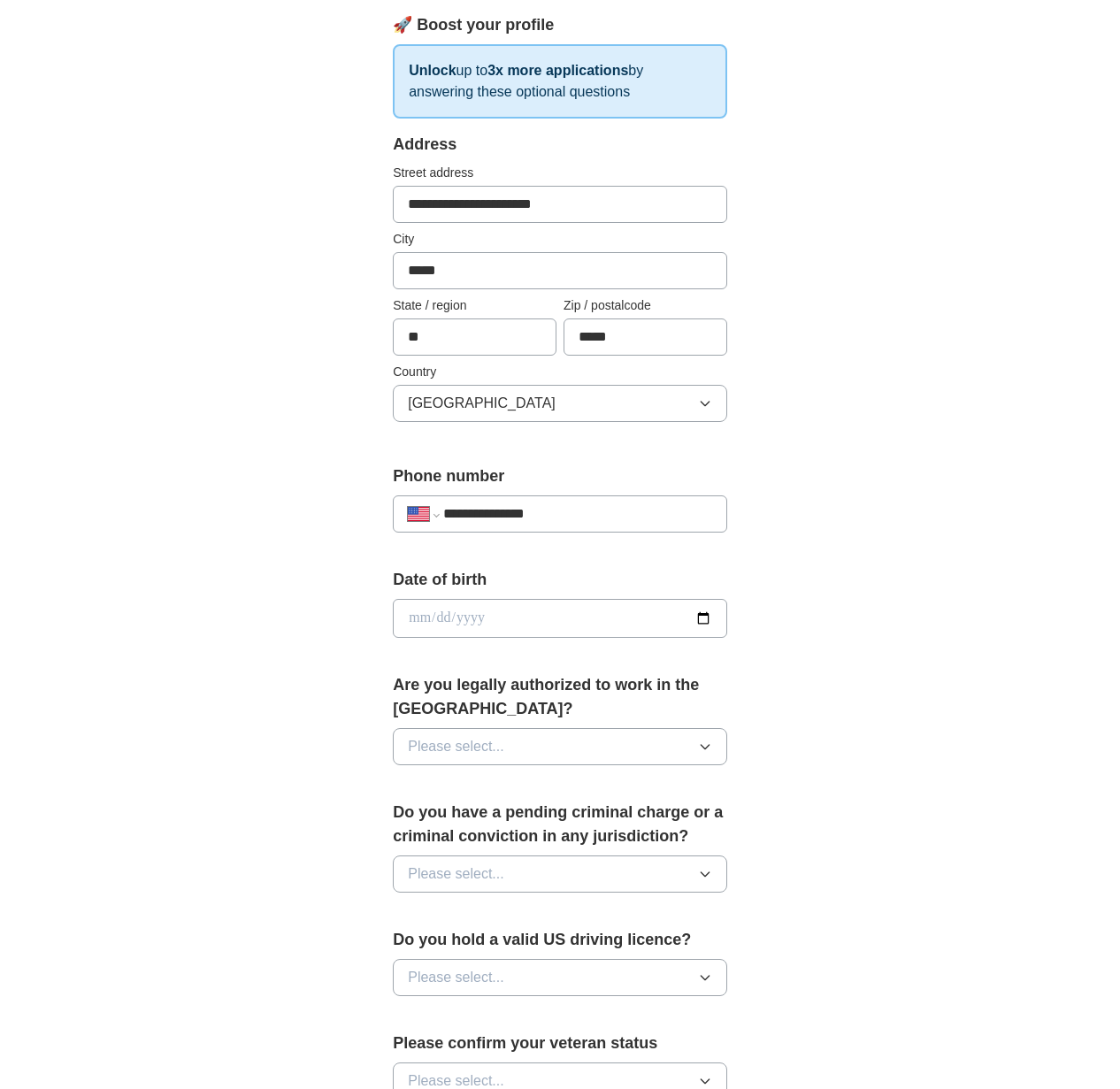
type input "**********"
click at [468, 611] on input "date" at bounding box center [560, 618] width 334 height 39
click at [415, 618] on input "date" at bounding box center [560, 618] width 334 height 39
type input "**********"
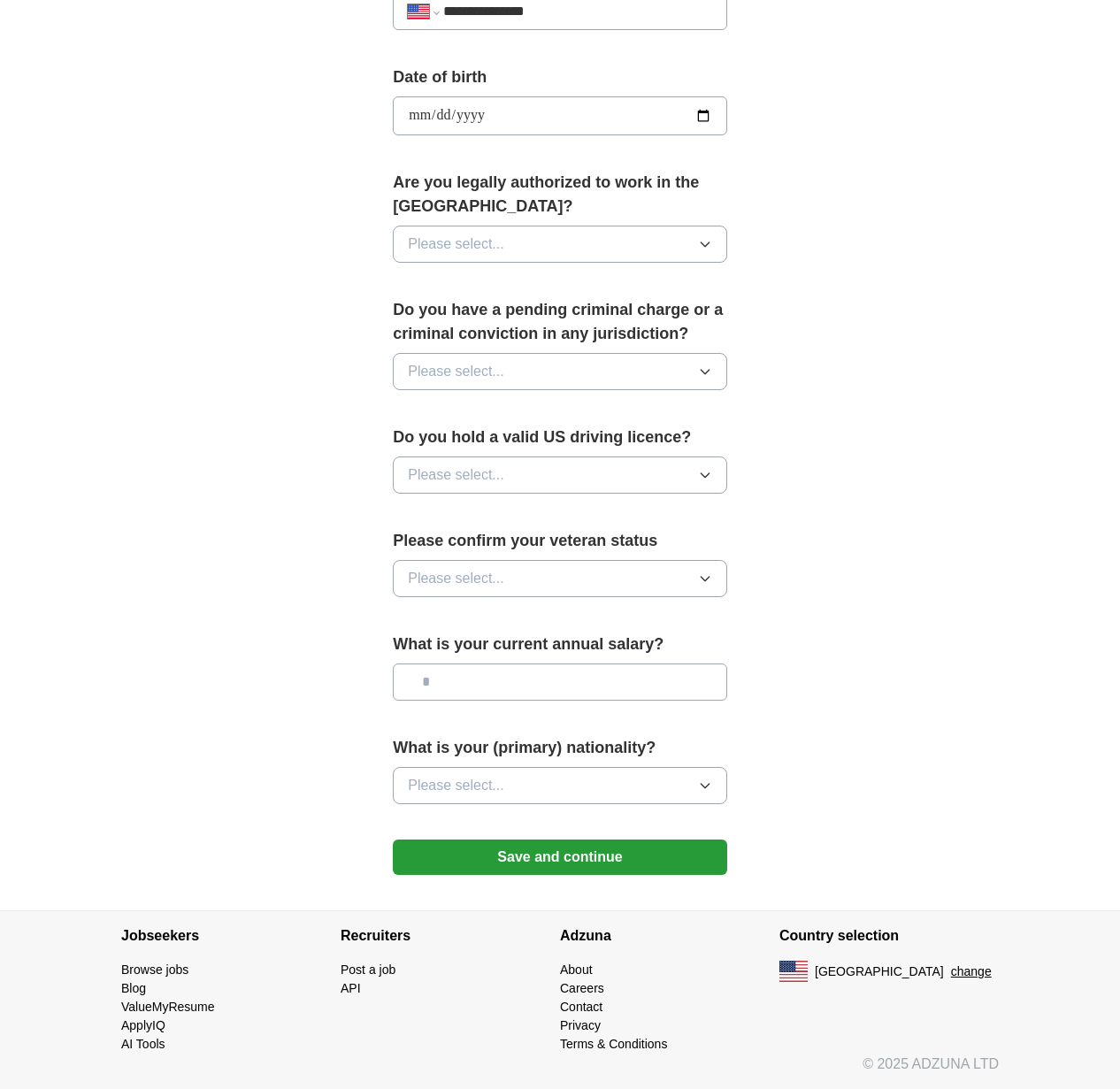
click at [493, 239] on span "Please select..." at bounding box center [456, 244] width 96 height 21
click at [477, 275] on div "Yes" at bounding box center [560, 285] width 304 height 21
click at [497, 363] on span "Please select..." at bounding box center [456, 371] width 96 height 21
click at [497, 442] on div "No" at bounding box center [560, 449] width 304 height 21
click at [510, 480] on button "Please select..." at bounding box center [560, 475] width 334 height 37
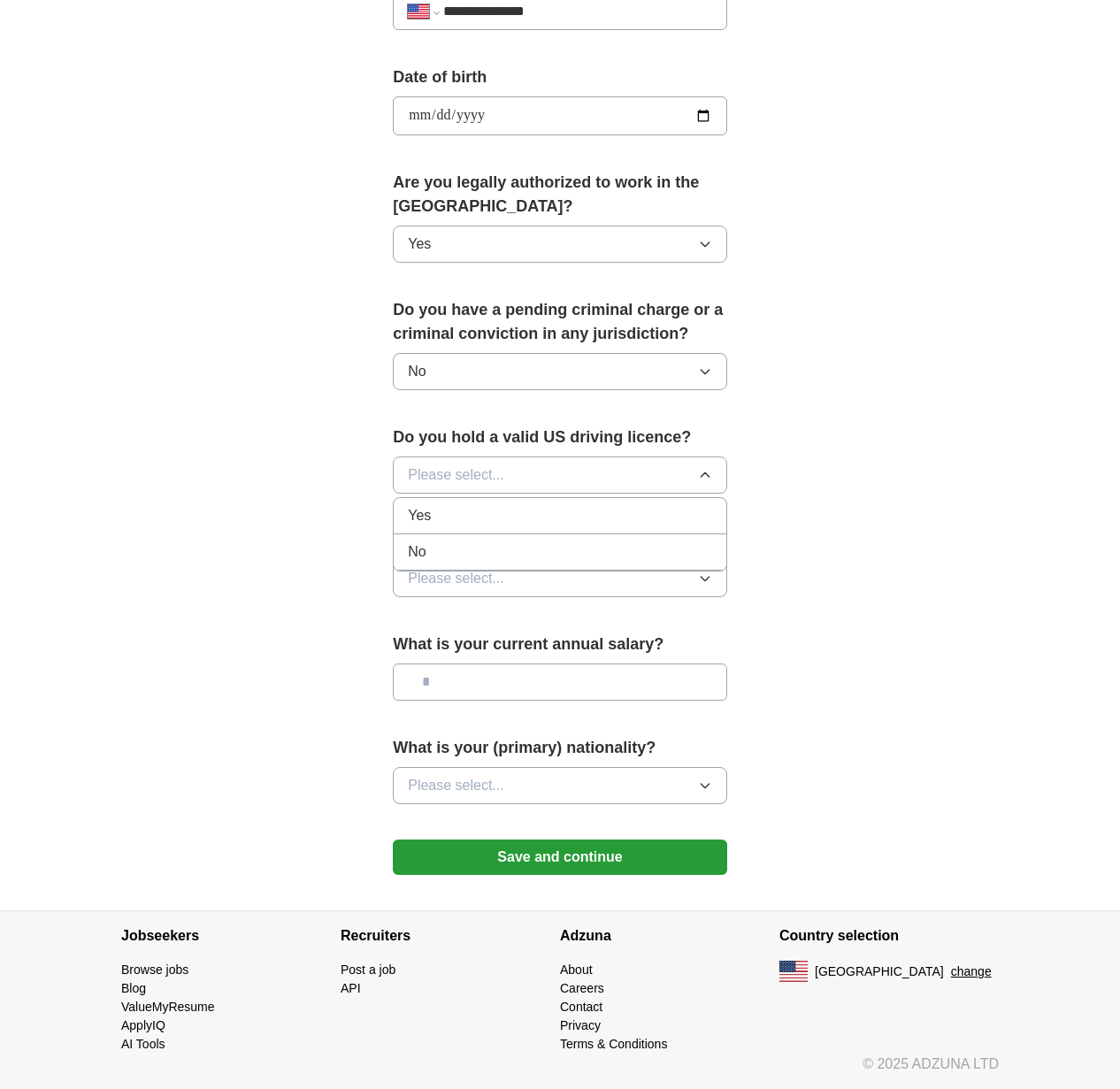
click at [501, 519] on div "Yes" at bounding box center [560, 515] width 304 height 21
click at [507, 595] on button "Please select..." at bounding box center [560, 578] width 334 height 37
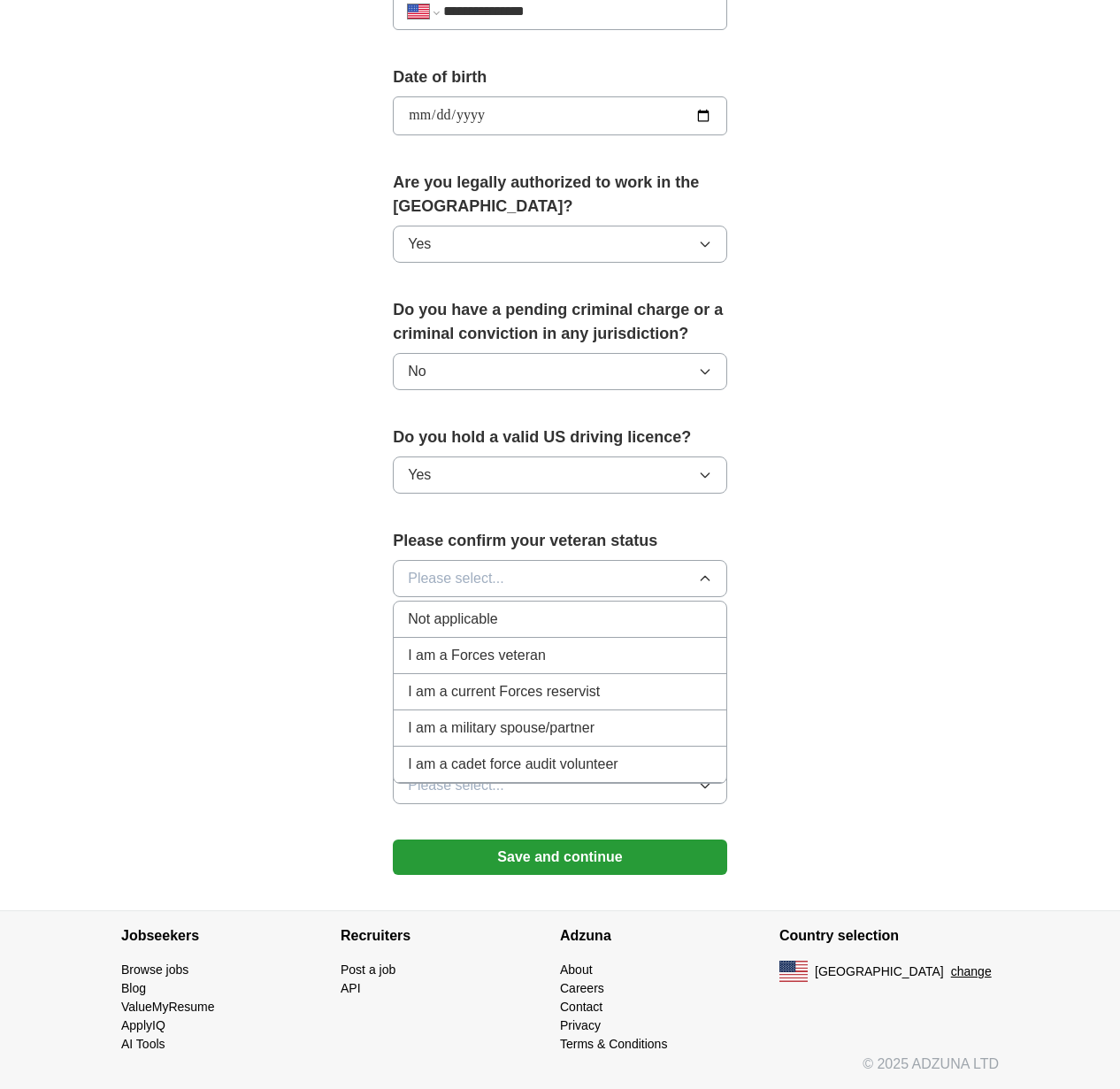
click at [480, 625] on span "Not applicable" at bounding box center [452, 619] width 89 height 21
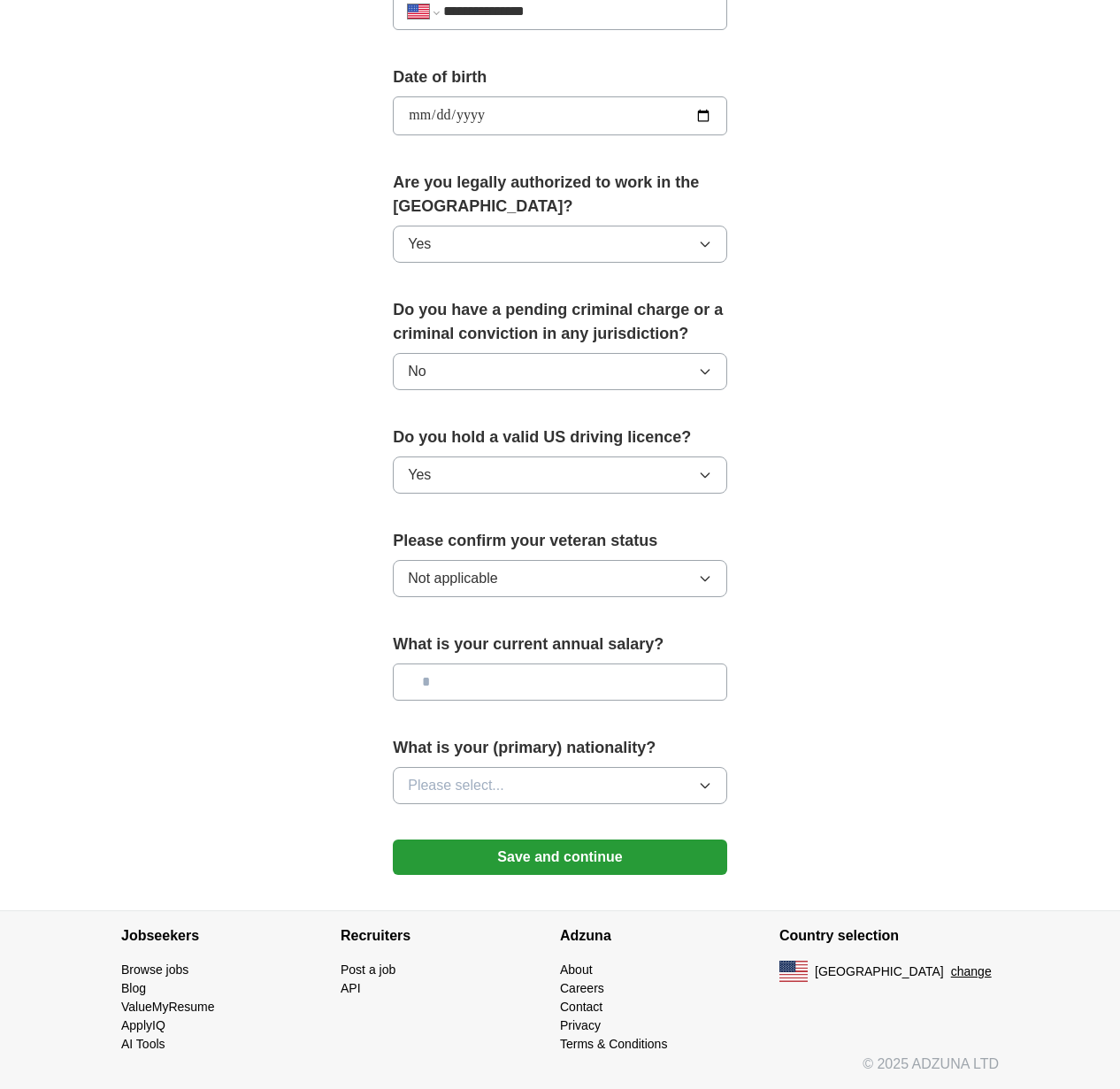
click at [523, 689] on input "text" at bounding box center [560, 682] width 334 height 37
type input "*******"
click at [535, 789] on button "Please select..." at bounding box center [560, 786] width 334 height 37
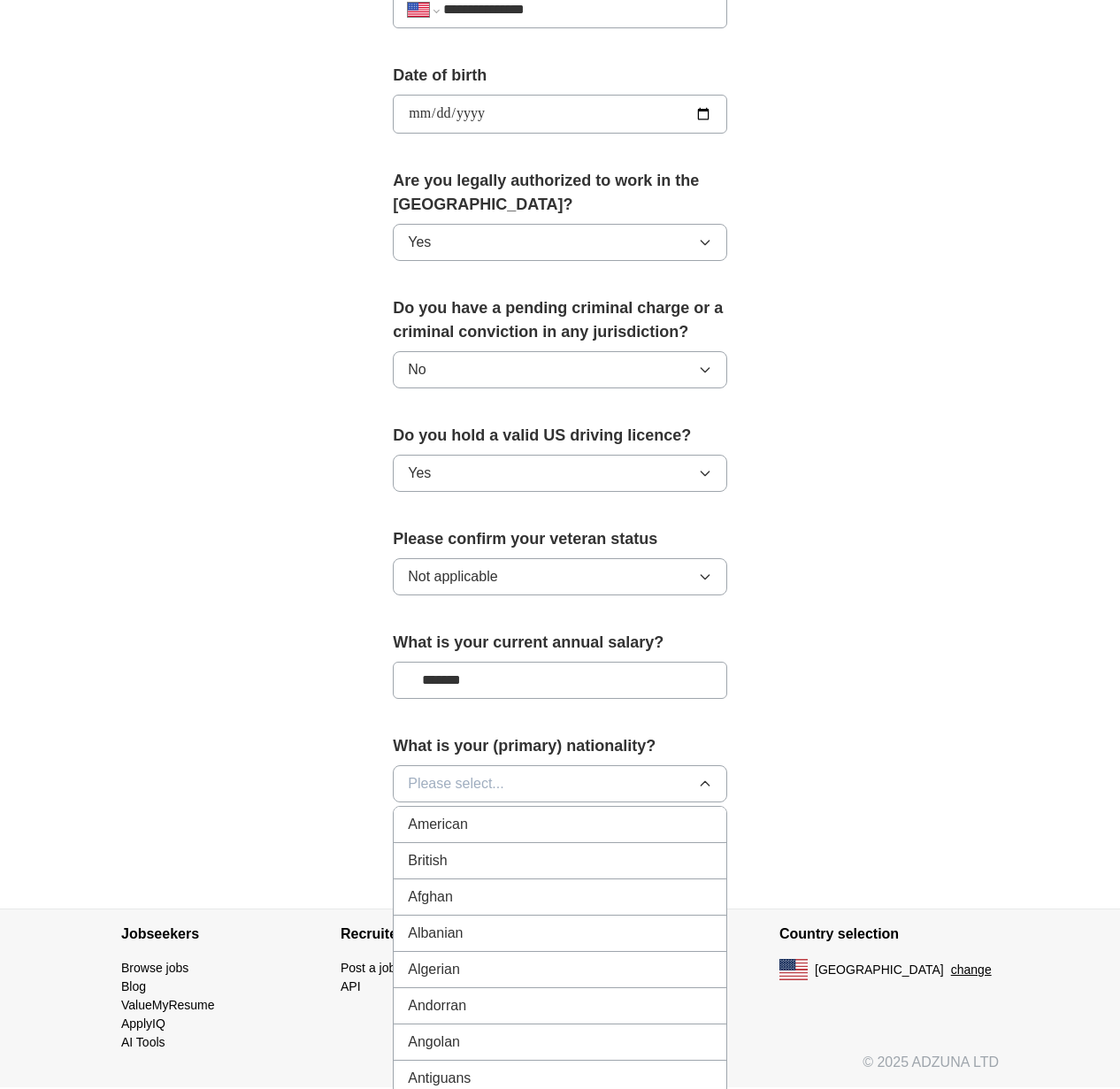
click at [516, 822] on div "American" at bounding box center [560, 824] width 304 height 21
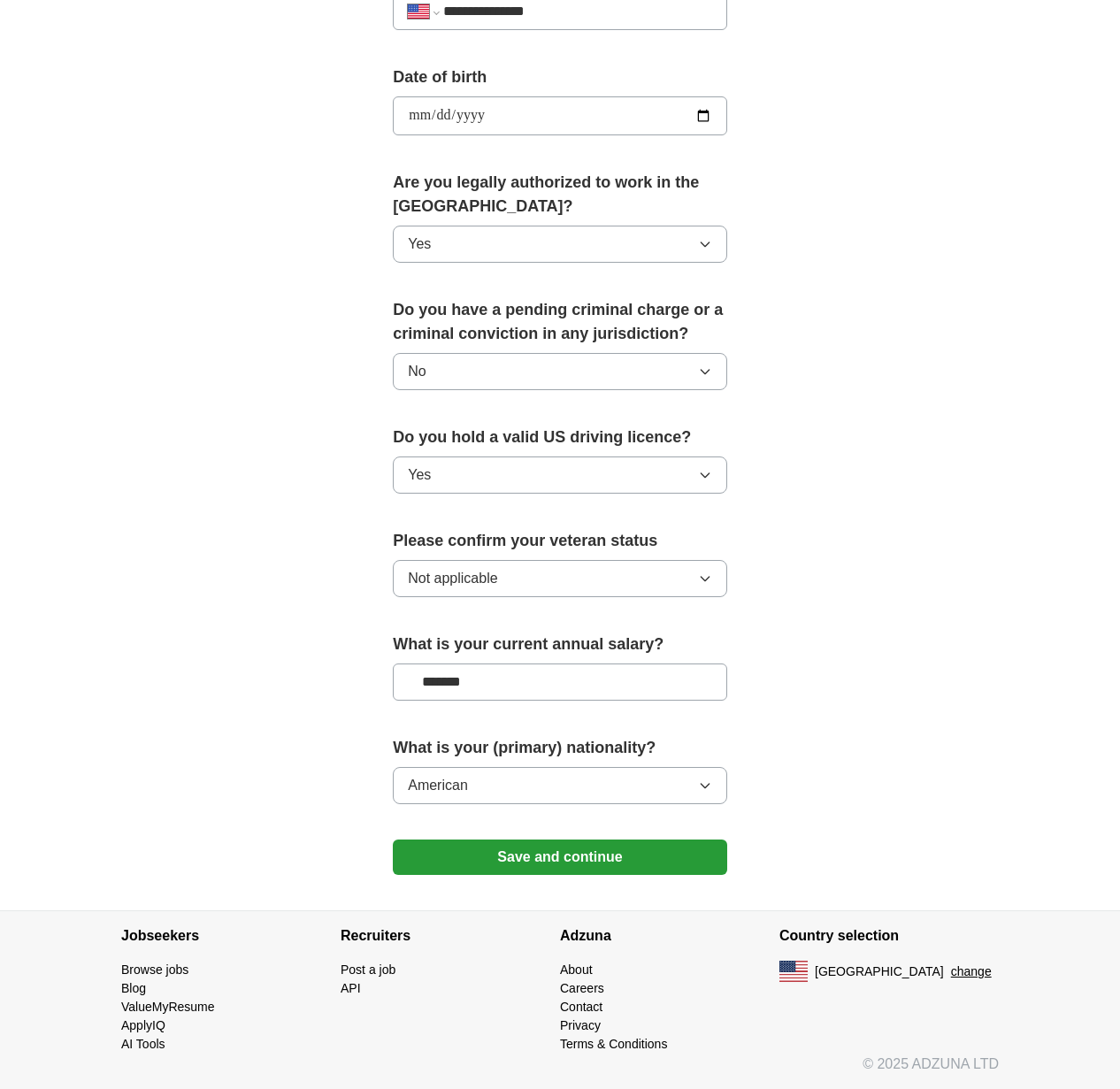
click at [539, 847] on button "Save and continue" at bounding box center [560, 857] width 334 height 35
